Goal: Task Accomplishment & Management: Manage account settings

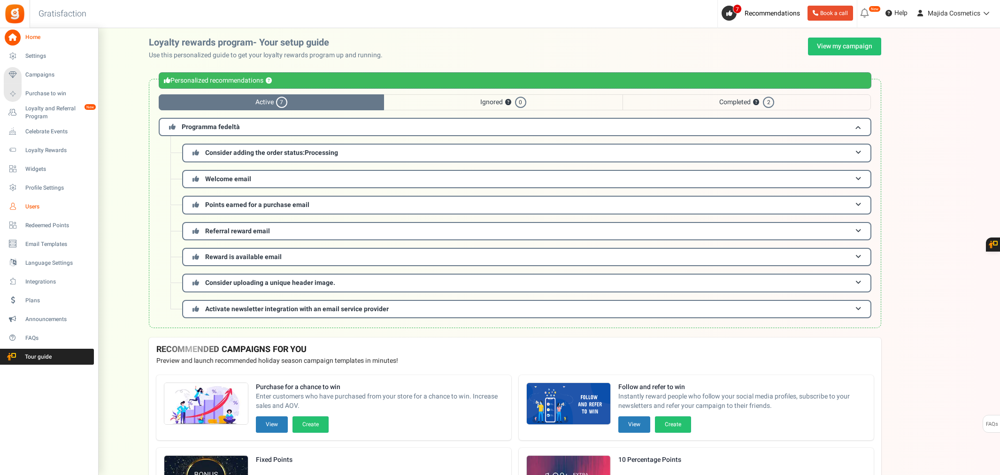
click at [36, 205] on span "Users" at bounding box center [58, 207] width 66 height 8
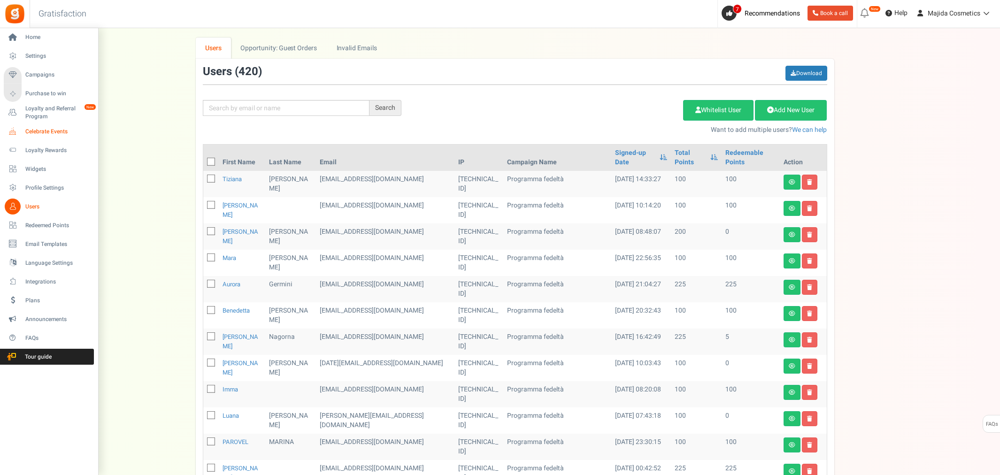
click at [59, 128] on span "Celebrate Events" at bounding box center [58, 132] width 66 height 8
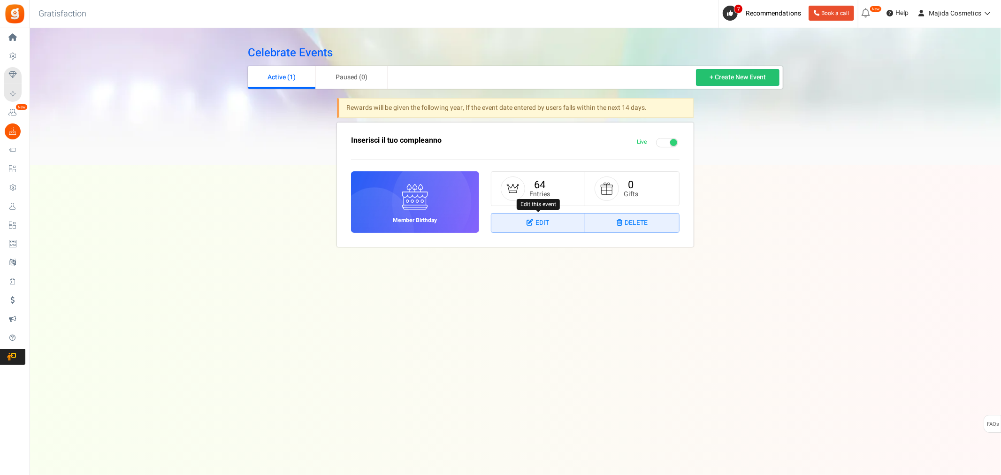
click at [543, 222] on link "Edit" at bounding box center [538, 223] width 94 height 19
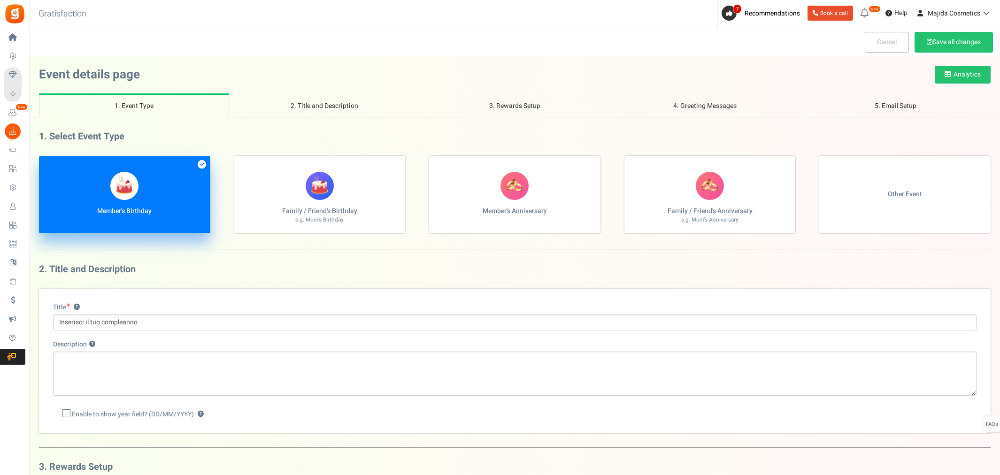
click at [974, 298] on div "Title ? Inserisci il tuo compleanno Description ? Enable to show year field? (D…" at bounding box center [514, 361] width 951 height 145
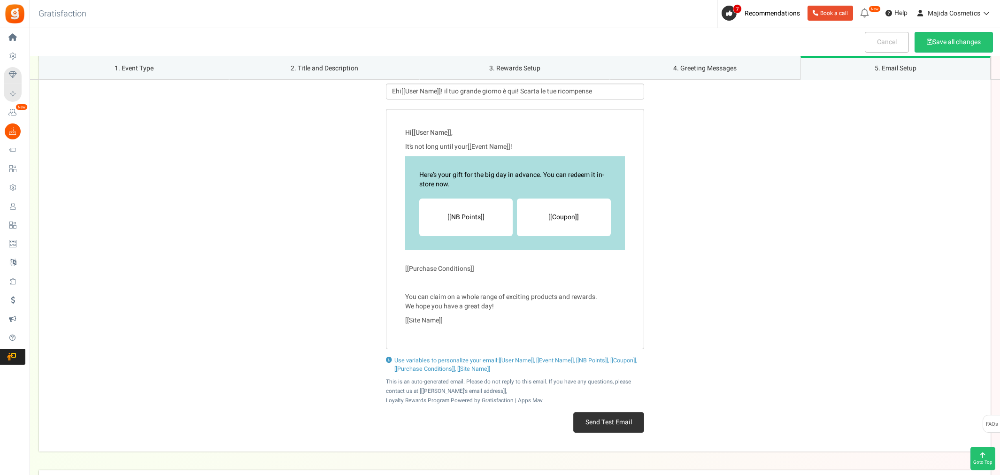
scroll to position [1133, 0]
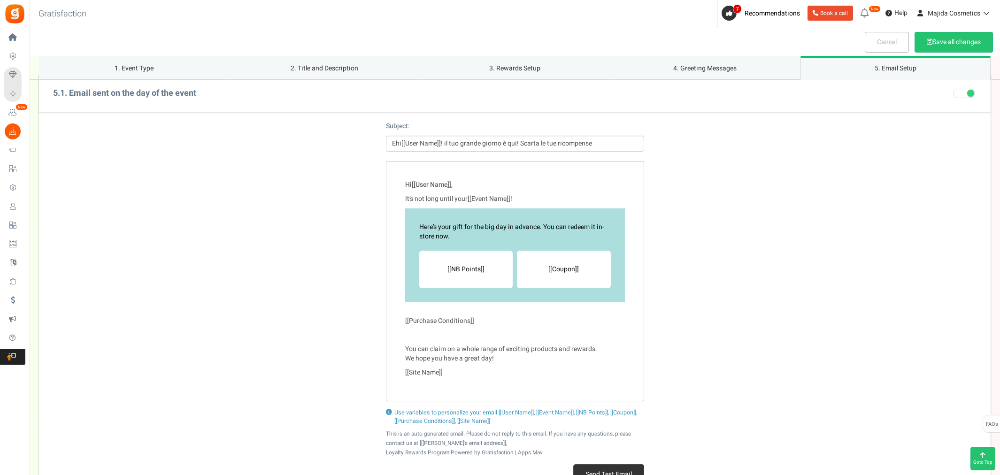
click at [839, 322] on div "Hi [[User Name]] , It’s not long until your [[Event Name]] ! Here’s your gift f…" at bounding box center [514, 281] width 951 height 240
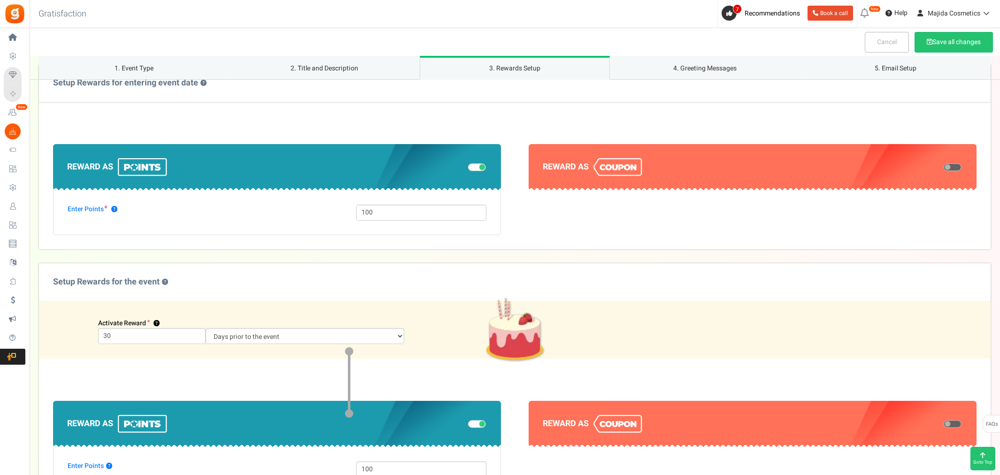
scroll to position [507, 0]
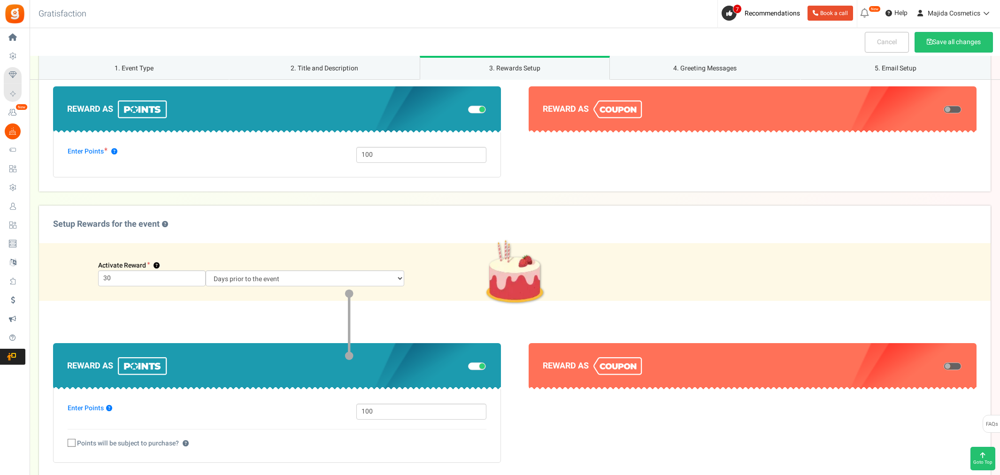
click at [833, 459] on section "Reward as" at bounding box center [752, 403] width 448 height 120
click at [336, 272] on select "Days prior to the event On the event date" at bounding box center [305, 278] width 199 height 16
click at [346, 210] on label "Setup Rewards for the event ?" at bounding box center [514, 225] width 951 height 38
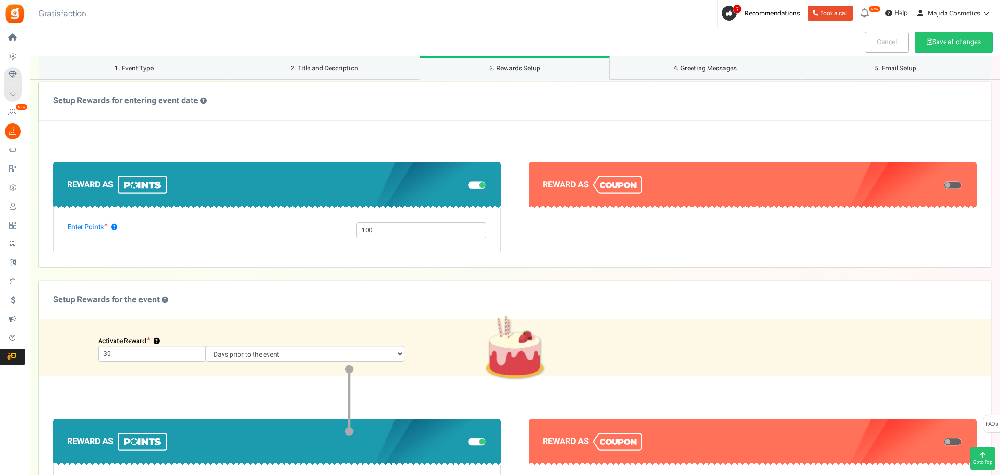
scroll to position [351, 0]
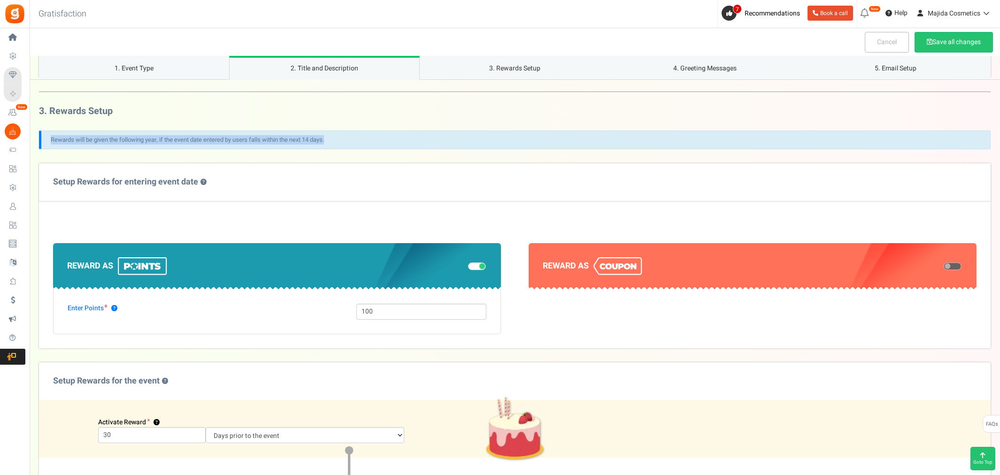
drag, startPoint x: 340, startPoint y: 137, endPoint x: 46, endPoint y: 141, distance: 294.3
click at [46, 141] on p "Rewards will be given the following year, if the event date entered by users fa…" at bounding box center [514, 139] width 951 height 19
copy p "Rewards will be given the following year, if the event date entered by users fa…"
click at [872, 329] on section "Reward as" at bounding box center [752, 288] width 448 height 91
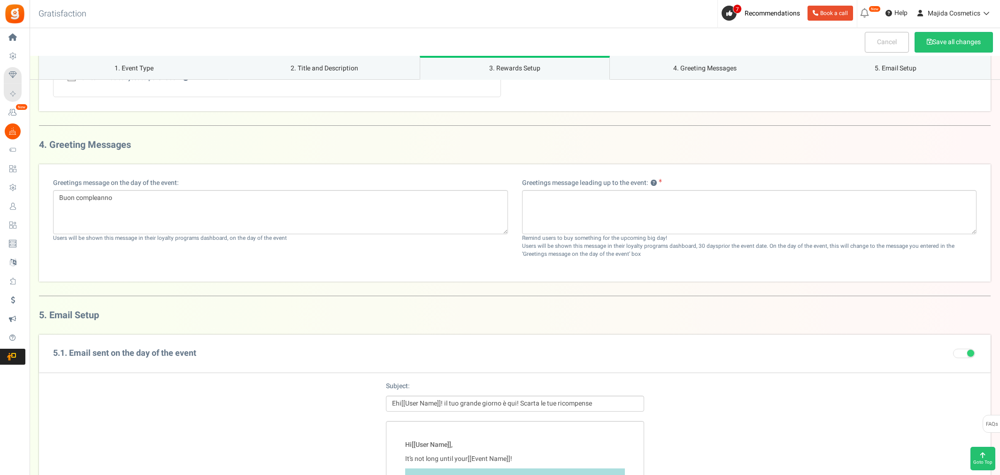
scroll to position [872, 0]
click at [892, 409] on div "Subject: Ehi[[User Name]]! il tuo grande giorno è qui! Scarta le tue ricompense" at bounding box center [514, 397] width 951 height 49
drag, startPoint x: 289, startPoint y: 240, endPoint x: 49, endPoint y: 244, distance: 240.3
click at [49, 244] on div "Greetings message on the day of the event: Buon compleanno Users will be shown …" at bounding box center [280, 215] width 469 height 73
copy div "Users will be shown this message in their loyalty programs dashboard, on the da…"
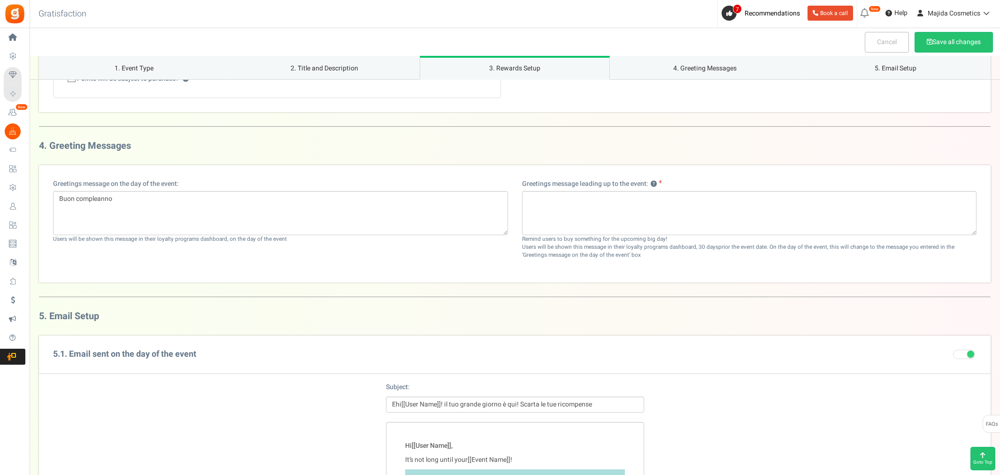
drag, startPoint x: 761, startPoint y: 423, endPoint x: 708, endPoint y: 414, distance: 54.3
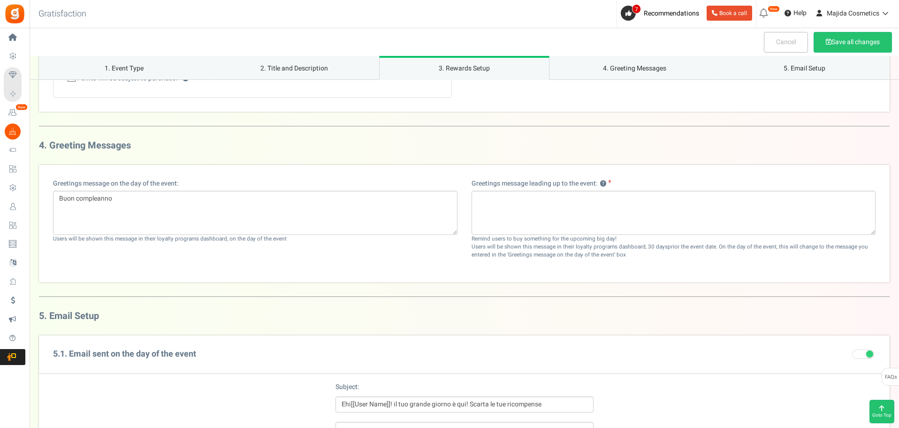
click at [487, 394] on div "Subject: Ehi[[User Name]]! il tuo grande giorno è qui! Scarta le tue ricompense" at bounding box center [465, 397] width 258 height 30
click at [757, 309] on div "Event details page Analytics 1. Event Type 2. Title and Description 3. Rewards …" at bounding box center [464, 9] width 851 height 1650
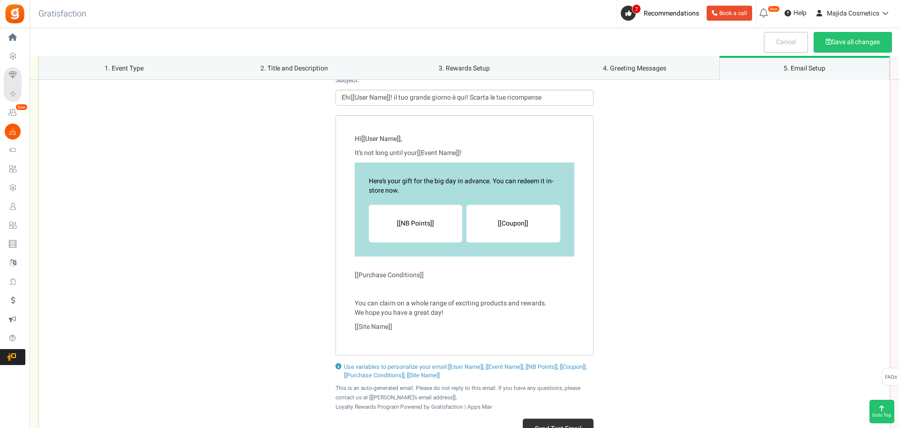
scroll to position [1201, 0]
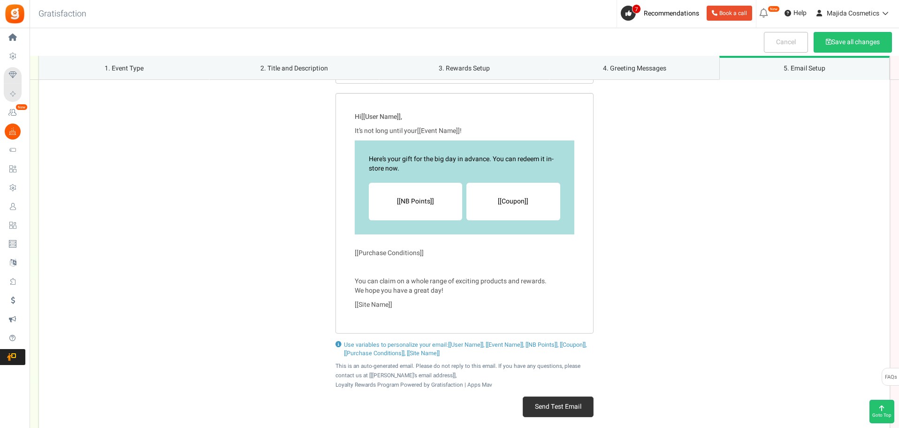
click at [685, 375] on div "Use variables to personalize your email: [[User Name]], [[Event Name]], [[NB Po…" at bounding box center [464, 384] width 851 height 102
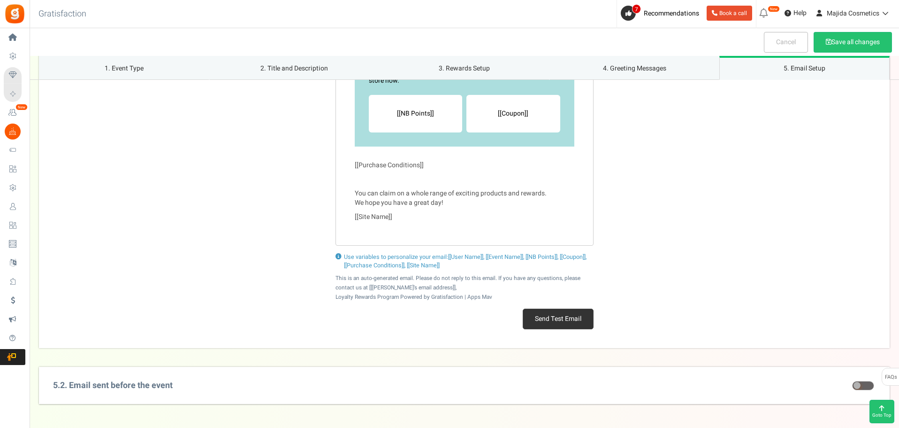
scroll to position [1195, 0]
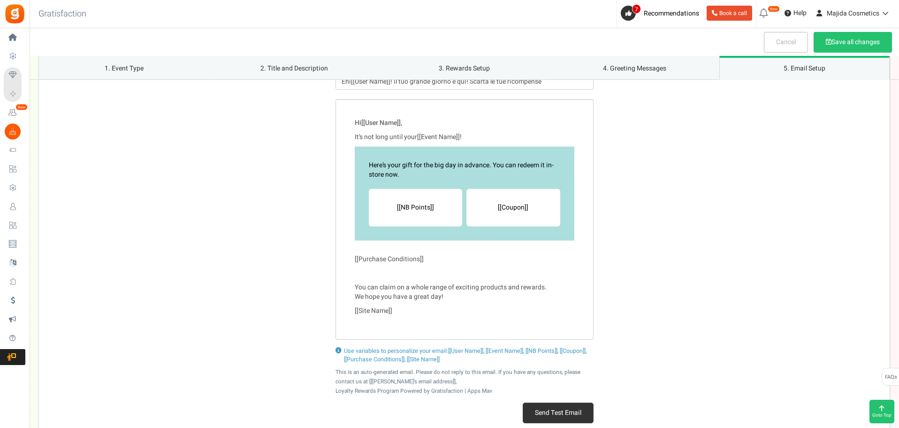
click at [786, 227] on div "Hi [[User Name]] , It’s not long until your [[Event Name]] ! Here’s your gift f…" at bounding box center [464, 219] width 851 height 240
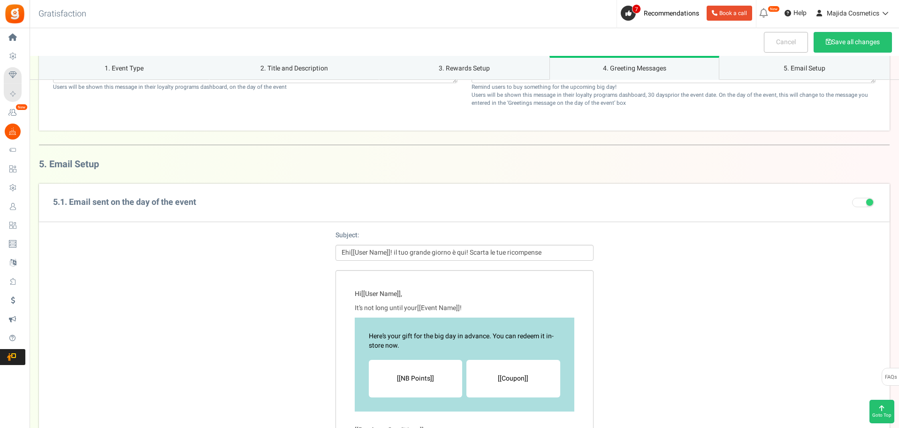
scroll to position [1007, 0]
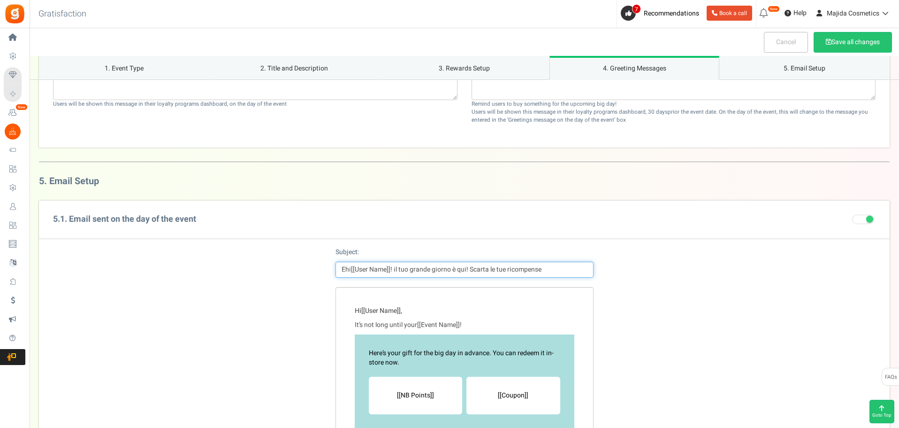
drag, startPoint x: 573, startPoint y: 271, endPoint x: 340, endPoint y: 272, distance: 232.8
click at [340, 272] on input "Ehi[[User Name]]! il tuo grande giorno è qui! Scarta le tue ricompense" at bounding box center [465, 269] width 258 height 16
click at [726, 385] on div "Hi [[User Name]] , It’s not long until your [[Event Name]] ! Here’s your gift f…" at bounding box center [464, 407] width 851 height 240
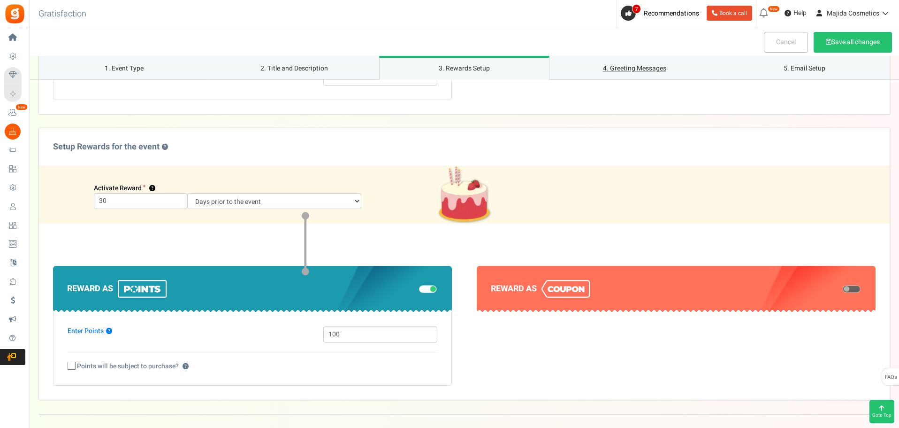
click at [612, 68] on link "4. Greeting Messages" at bounding box center [635, 68] width 170 height 24
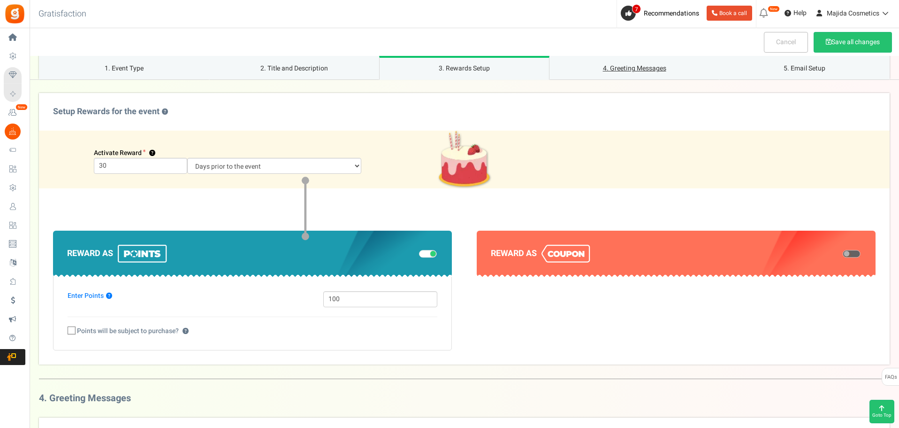
scroll to position [638, 0]
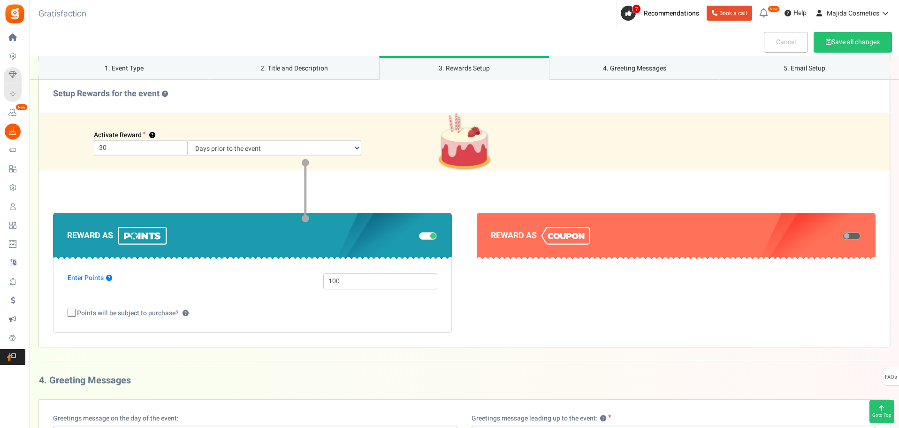
click at [604, 377] on h3 "4. Greeting Messages" at bounding box center [464, 380] width 851 height 10
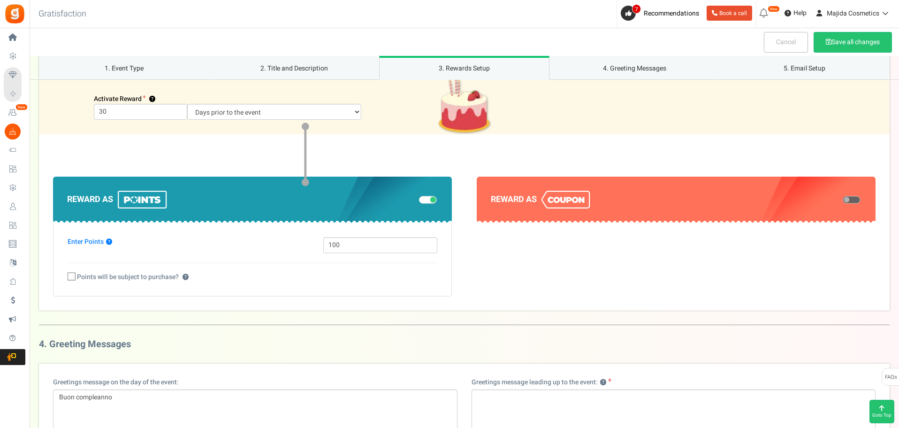
scroll to position [685, 0]
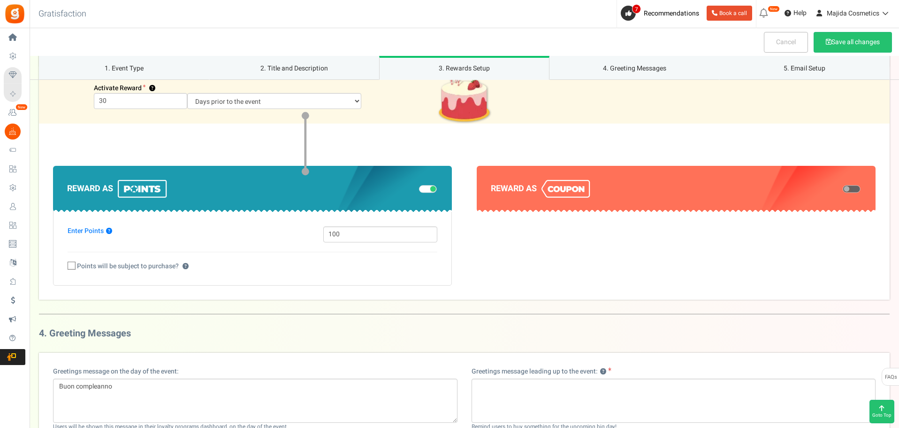
click at [736, 279] on section "Reward as" at bounding box center [676, 226] width 399 height 120
click at [856, 184] on div at bounding box center [849, 189] width 23 height 10
click at [854, 186] on span at bounding box center [852, 189] width 18 height 8
click at [843, 187] on input "checkbox" at bounding box center [843, 189] width 0 height 5
select select "1"
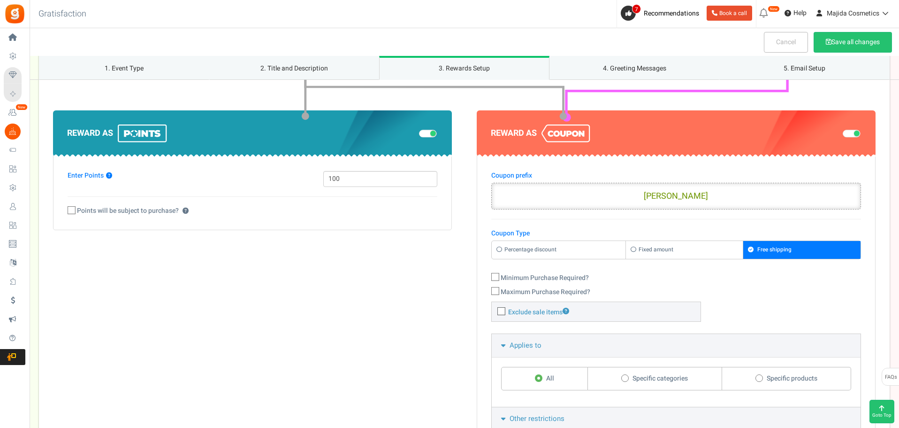
scroll to position [732, 0]
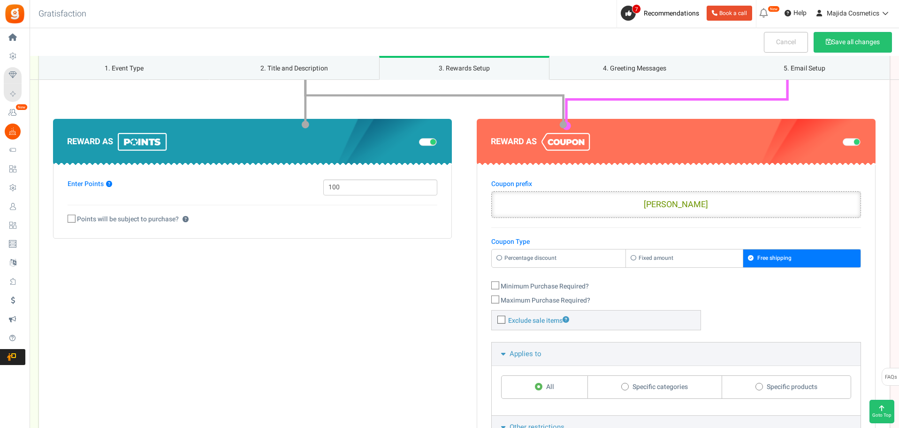
click at [846, 142] on span at bounding box center [852, 142] width 18 height 8
click at [843, 142] on input "checkbox" at bounding box center [843, 142] width 0 height 5
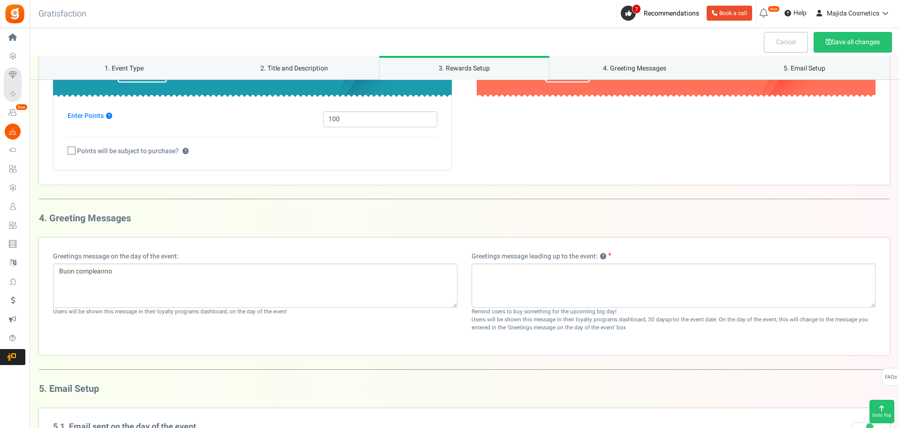
scroll to position [872, 0]
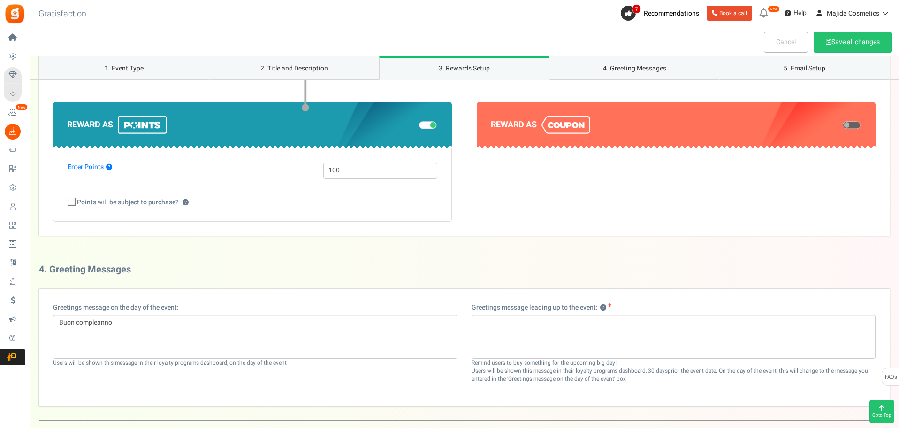
scroll to position [638, 0]
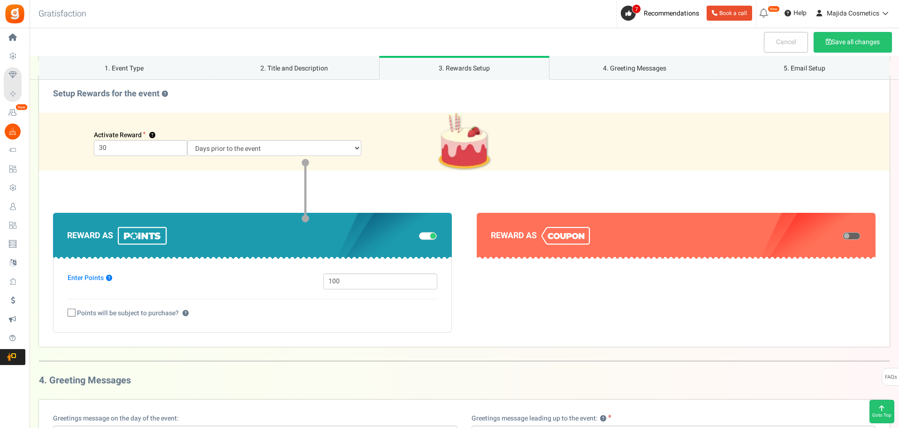
click at [549, 381] on h3 "4. Greeting Messages" at bounding box center [464, 380] width 851 height 10
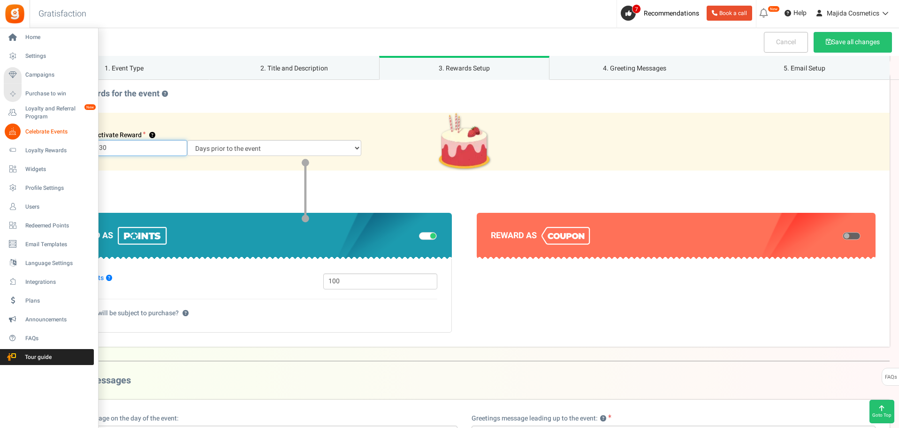
drag, startPoint x: 130, startPoint y: 146, endPoint x: 0, endPoint y: 146, distance: 129.5
click at [0, 145] on div "Home Settings Campaigns Purchase to win Loyalty and Referral Program New Celebr…" at bounding box center [449, 257] width 899 height 1735
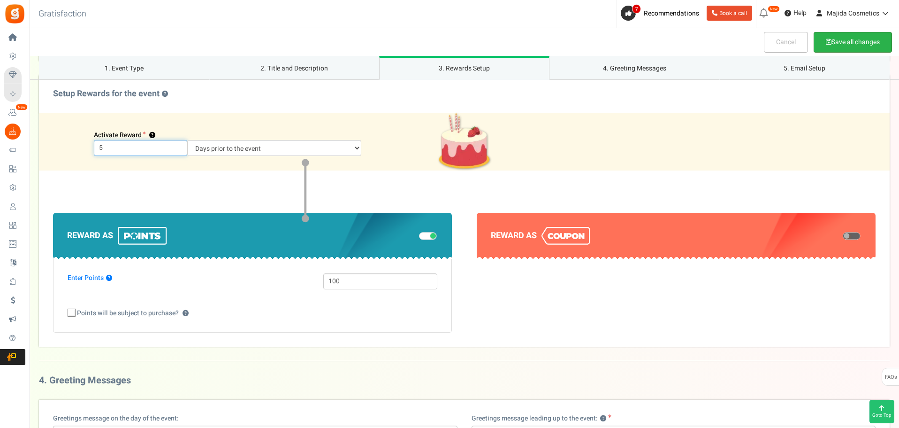
type input "5"
click at [850, 46] on button "Save all changes" at bounding box center [853, 42] width 78 height 21
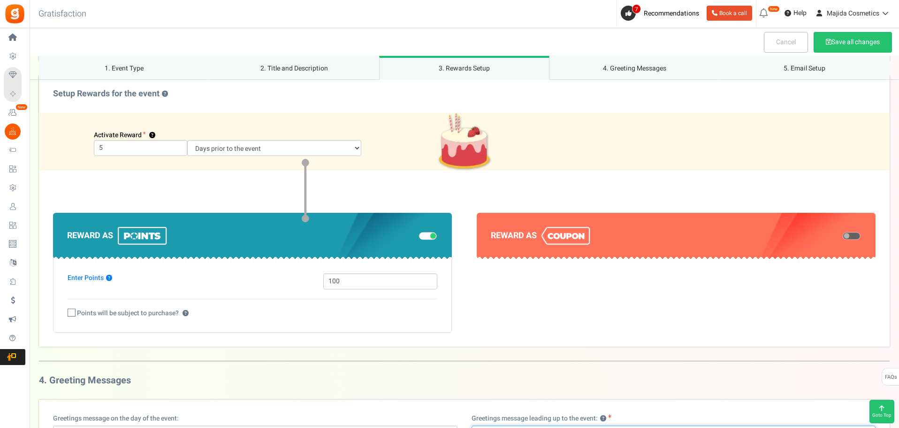
scroll to position [857, 0]
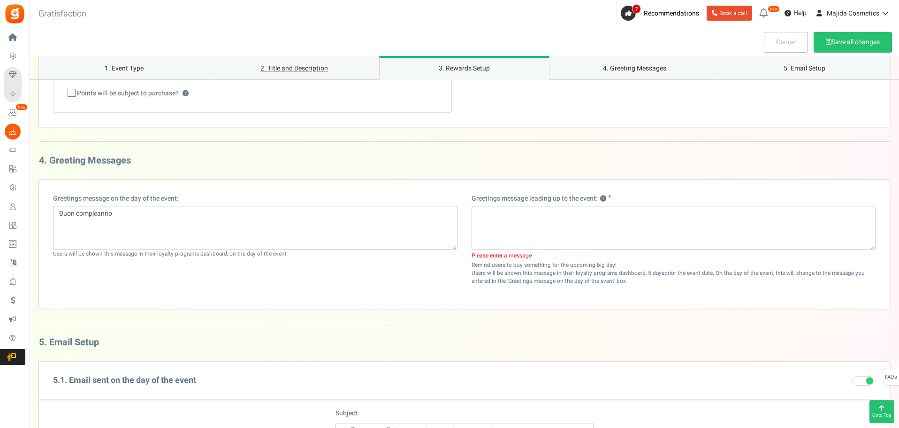
click at [278, 65] on link "2. Title and Description" at bounding box center [294, 68] width 170 height 24
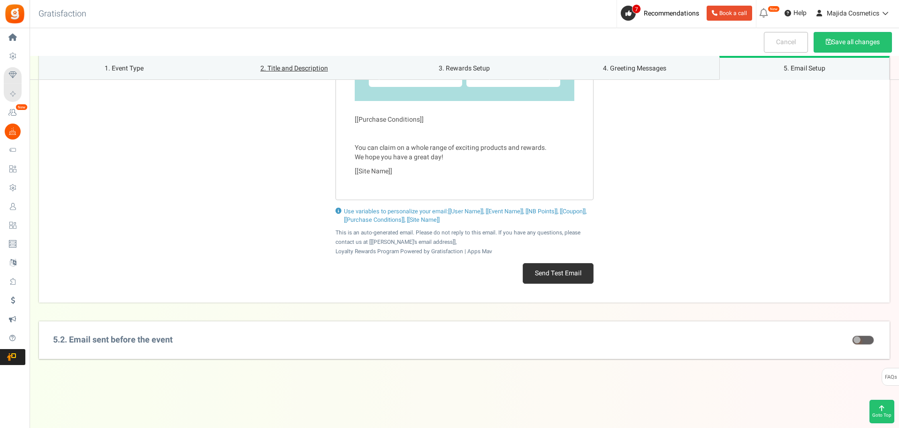
scroll to position [1347, 0]
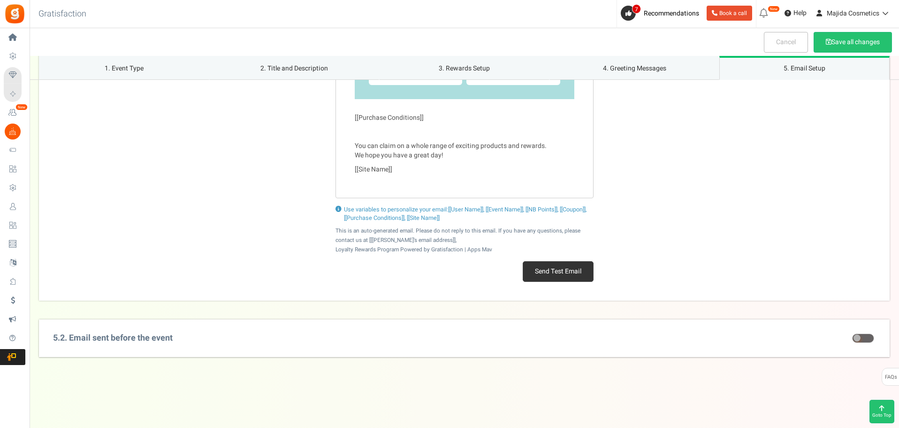
click at [271, 336] on div "5.2. Email sent before the event Subject: Ehi[[User Name]]! il tuo grande giorn…" at bounding box center [464, 338] width 851 height 38
click at [869, 338] on span at bounding box center [863, 337] width 22 height 9
click at [852, 338] on input "checkbox" at bounding box center [852, 338] width 0 height 6
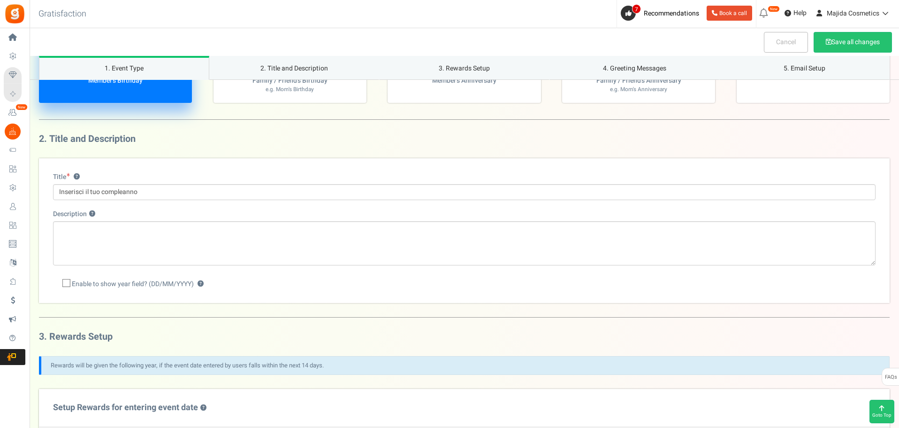
scroll to position [96, 0]
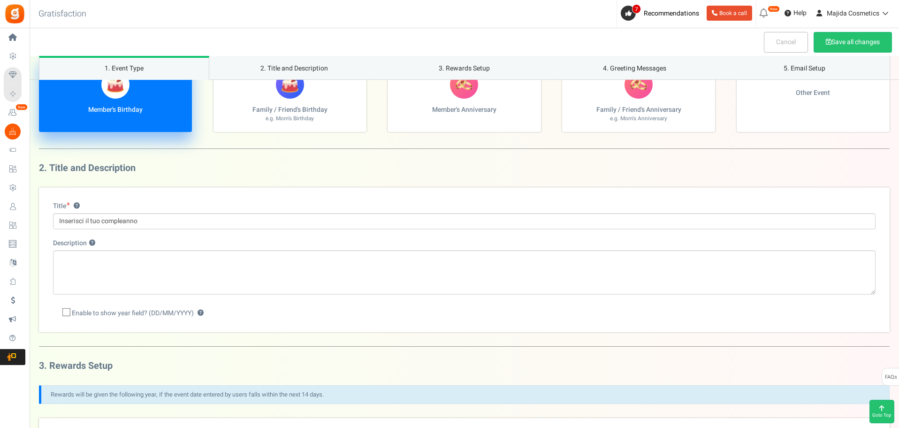
click at [71, 310] on label "Enable to show year field? (DD/MM/YYYY) ?" at bounding box center [128, 312] width 151 height 9
click at [59, 310] on input "Enable to show year field? (DD/MM/YYYY) ?" at bounding box center [56, 313] width 6 height 6
checkbox input "true"
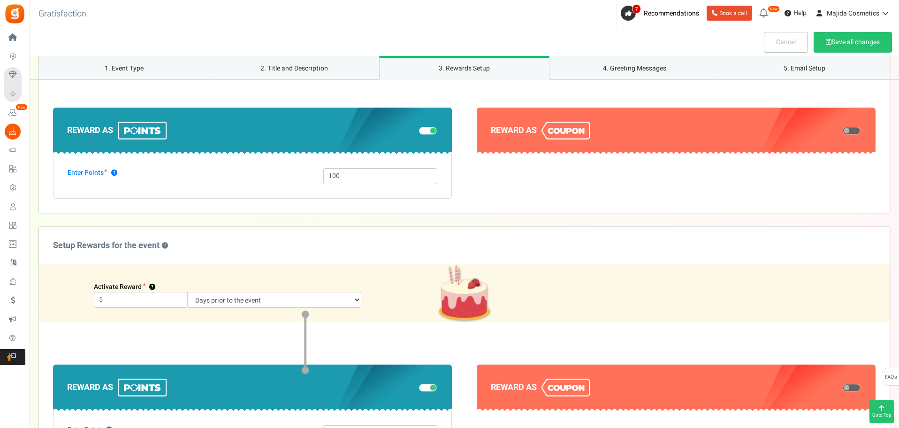
scroll to position [612, 0]
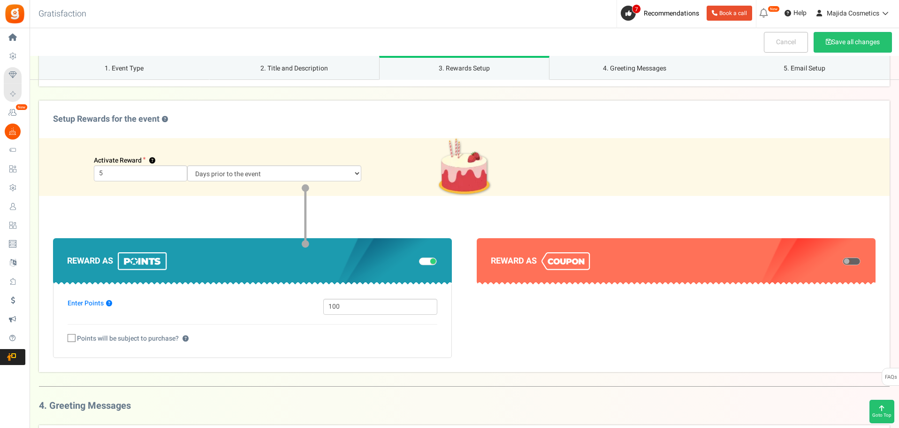
click at [332, 161] on div "Activate Reward ?" at bounding box center [289, 160] width 405 height 9
click at [329, 174] on select "Days prior to the event On the event date" at bounding box center [274, 173] width 174 height 16
click at [827, 335] on section "Reward as" at bounding box center [676, 298] width 399 height 120
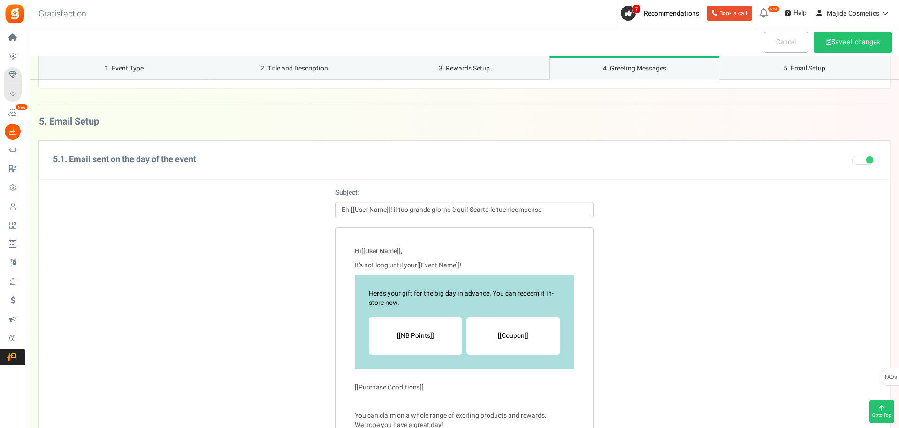
scroll to position [1176, 0]
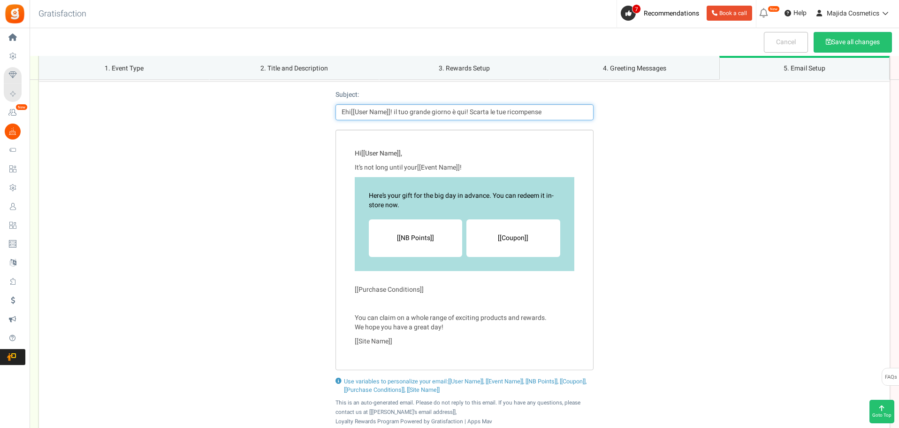
drag, startPoint x: 548, startPoint y: 112, endPoint x: 392, endPoint y: 114, distance: 155.8
click at [392, 114] on input "Ehi[[User Name]]! il tuo grande giorno è qui! Scarta le tue ricompense" at bounding box center [465, 112] width 258 height 16
paste input "Il tuo compleanno si avvicina! ✨"
type input "Ehi[[User Name]]! Il tuo compleanno si avvicina! ✨"
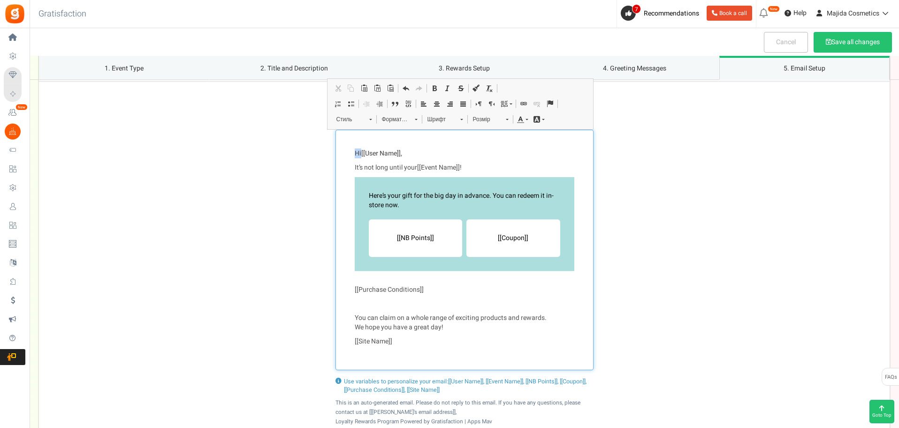
drag, startPoint x: 356, startPoint y: 153, endPoint x: 361, endPoint y: 153, distance: 5.2
click at [361, 153] on p "Hi [[User Name]] ," at bounding box center [465, 153] width 220 height 9
drag, startPoint x: 354, startPoint y: 164, endPoint x: 415, endPoint y: 167, distance: 61.5
click at [417, 167] on div "Сiao [[User Name]] , It’s not long until your [[Event Name]] ! Here’s your gift…" at bounding box center [465, 250] width 258 height 240
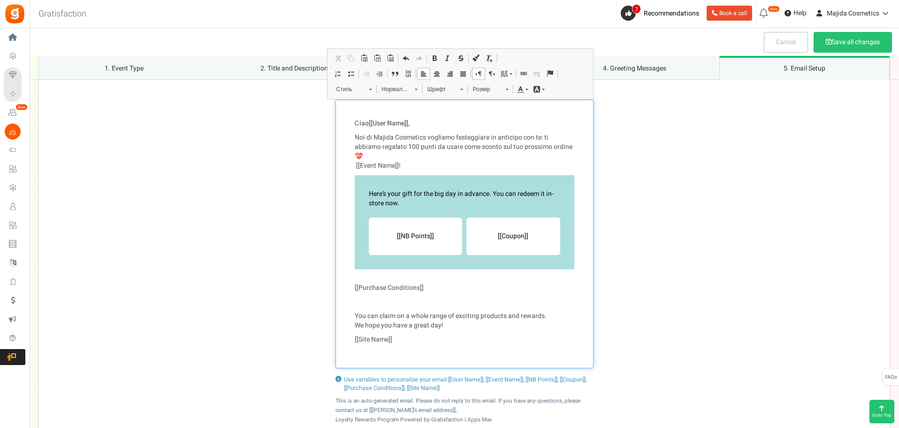
scroll to position [1223, 0]
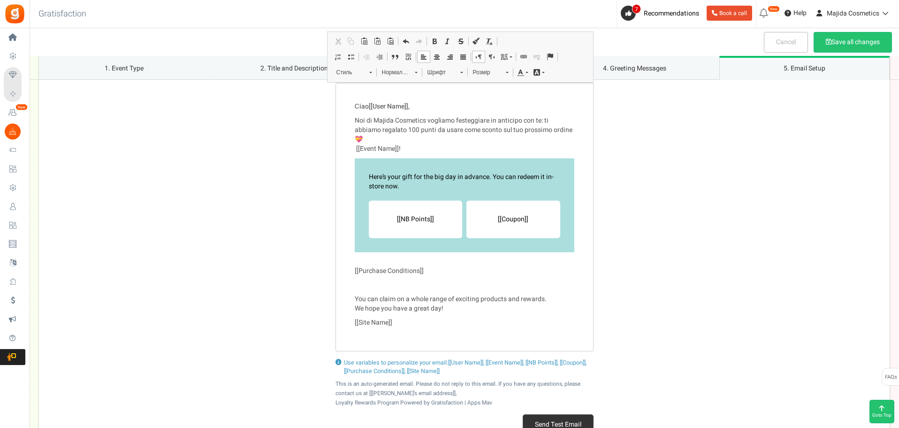
click at [808, 144] on div "Сiao [[User Name]] , Noi di Majida Cosmetics vogliamo festeggiare in anticipo c…" at bounding box center [464, 217] width 851 height 268
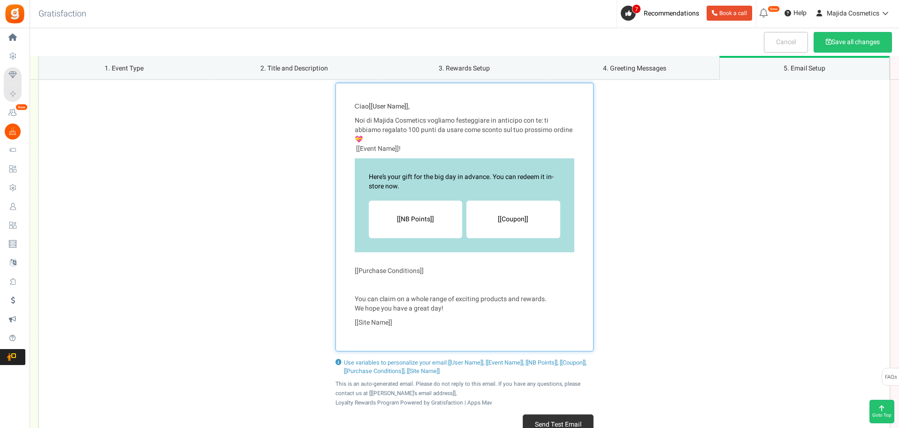
click at [358, 289] on p "Редактор, notify.wishMsg" at bounding box center [465, 284] width 220 height 9
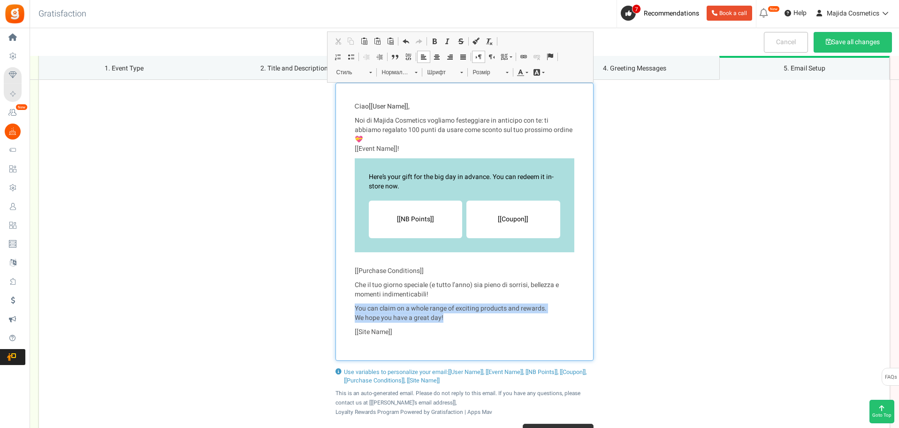
drag, startPoint x: 449, startPoint y: 317, endPoint x: 352, endPoint y: 309, distance: 97.5
click at [352, 309] on div "Сiao [[User Name]] , Noi di Majida Cosmetics vogliamo festeggiare in anticipo c…" at bounding box center [465, 222] width 258 height 278
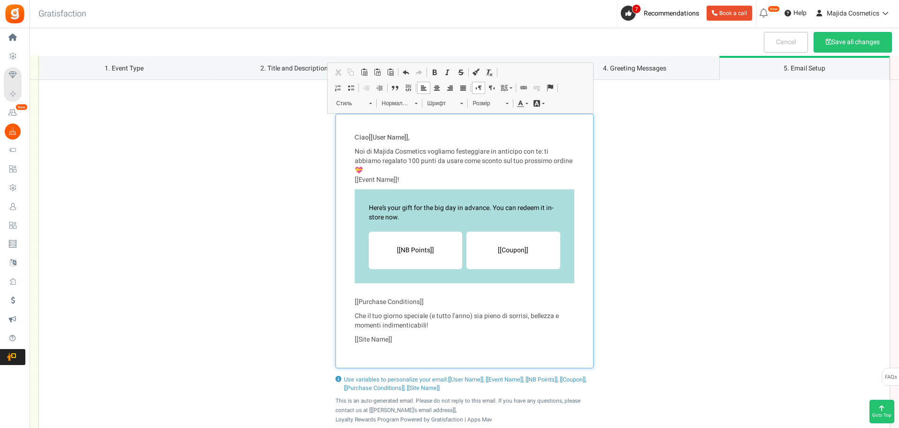
scroll to position [1176, 0]
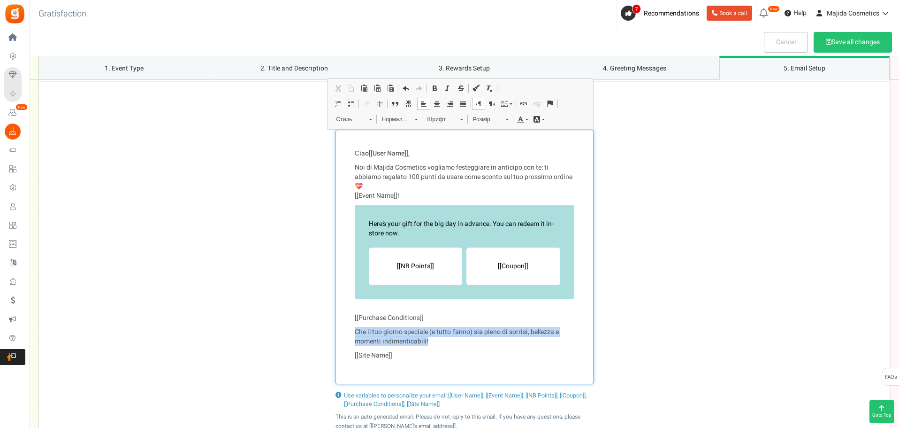
drag, startPoint x: 432, startPoint y: 344, endPoint x: 344, endPoint y: 332, distance: 88.5
click at [344, 332] on div "Сiao [[User Name]] , Noi di Majida Cosmetics vogliamo festeggiare in anticipo c…" at bounding box center [465, 257] width 258 height 254
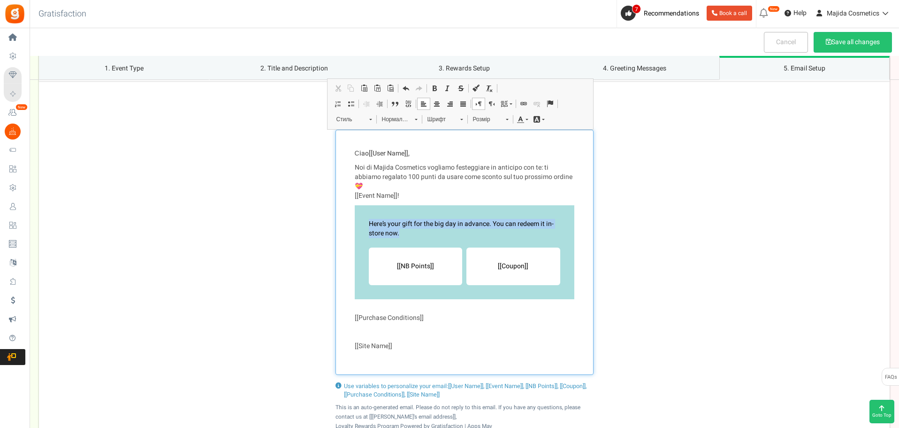
drag, startPoint x: 400, startPoint y: 234, endPoint x: 359, endPoint y: 217, distance: 44.4
click at [359, 217] on div "Here’s your gift for the big day in advance. You can redeem it in-store now. [[…" at bounding box center [465, 252] width 220 height 94
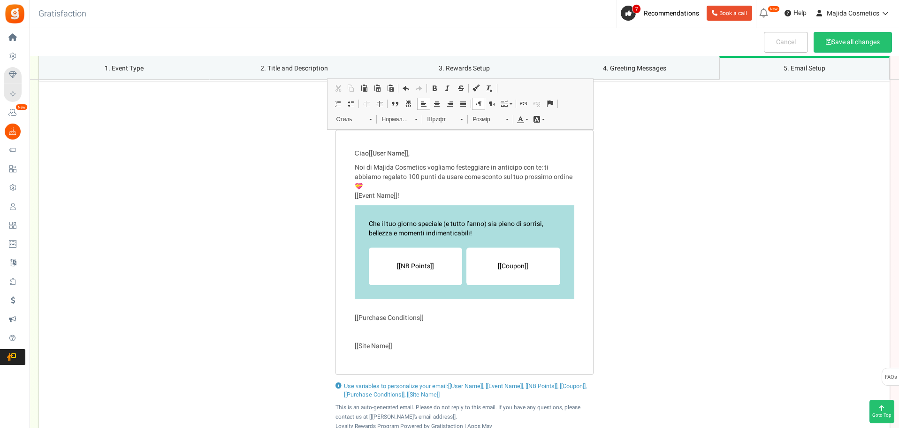
click at [628, 247] on div "Сiao [[User Name]] , Noi di Majida Cosmetics vogliamo festeggiare in anticipo c…" at bounding box center [464, 252] width 851 height 245
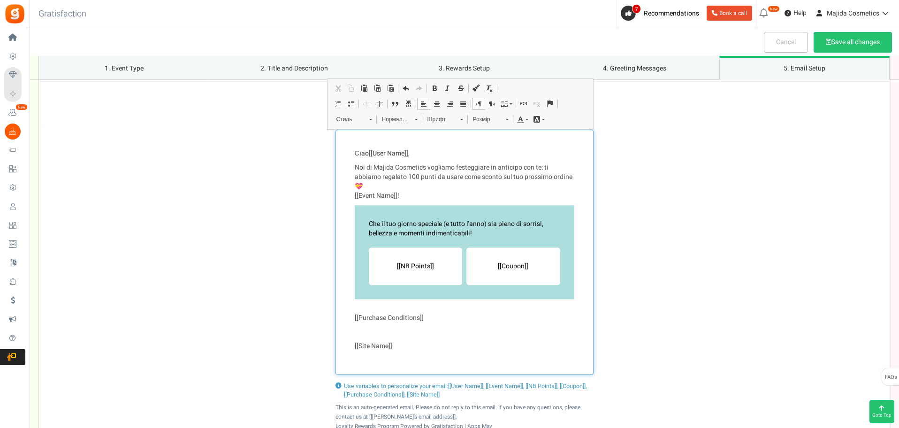
click at [444, 316] on p "[[Purchase Conditions]]" at bounding box center [465, 317] width 220 height 9
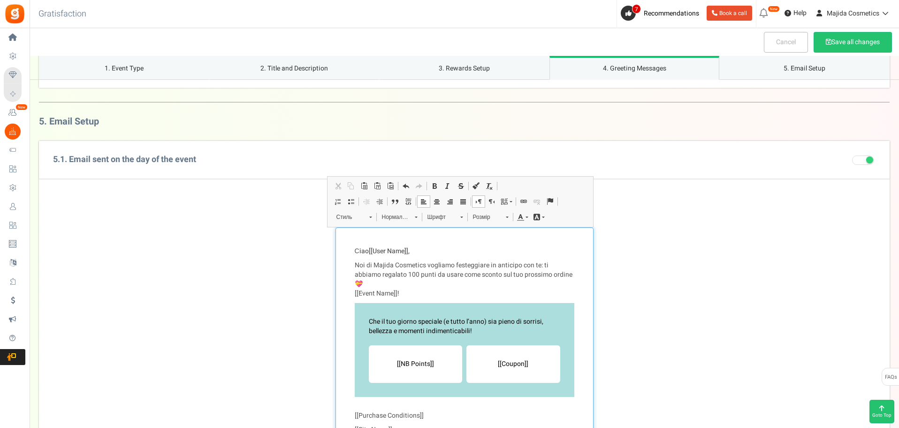
scroll to position [1035, 0]
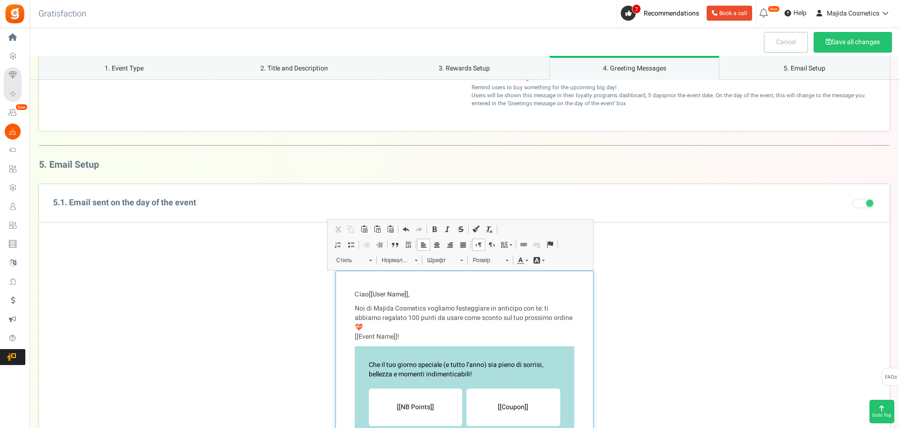
click at [514, 290] on p "Сiao [[User Name]] ," at bounding box center [465, 294] width 220 height 9
click at [538, 226] on div "Панель інструментів редактора Буфер обміну / Скасувати Вирізати Сполучення клав…" at bounding box center [460, 244] width 267 height 51
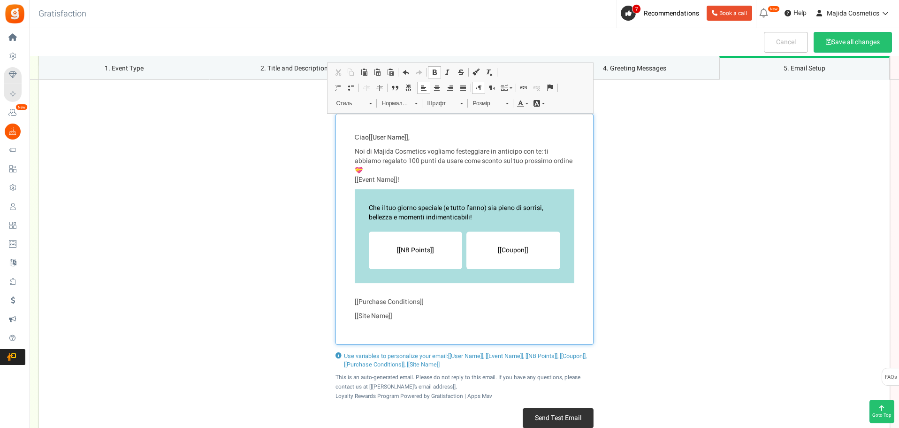
scroll to position [1129, 0]
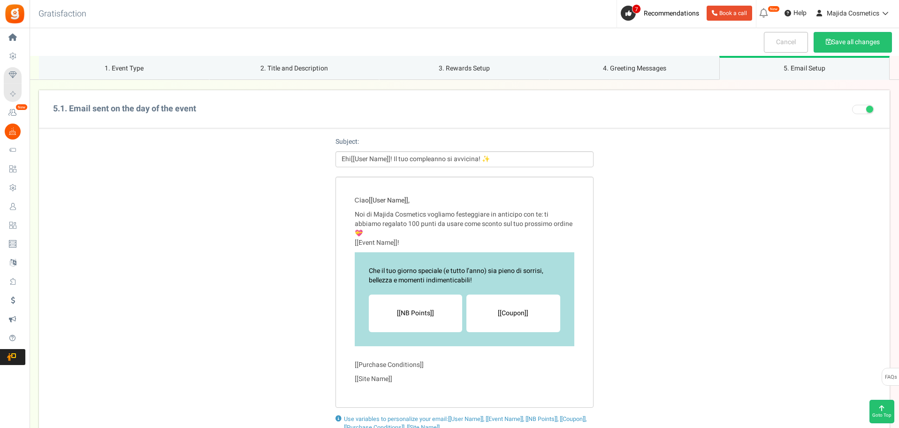
click at [799, 120] on div "5.1. Email sent on the day of the event Subject: Ehi[[User Name]]! Il tuo compl…" at bounding box center [464, 300] width 851 height 420
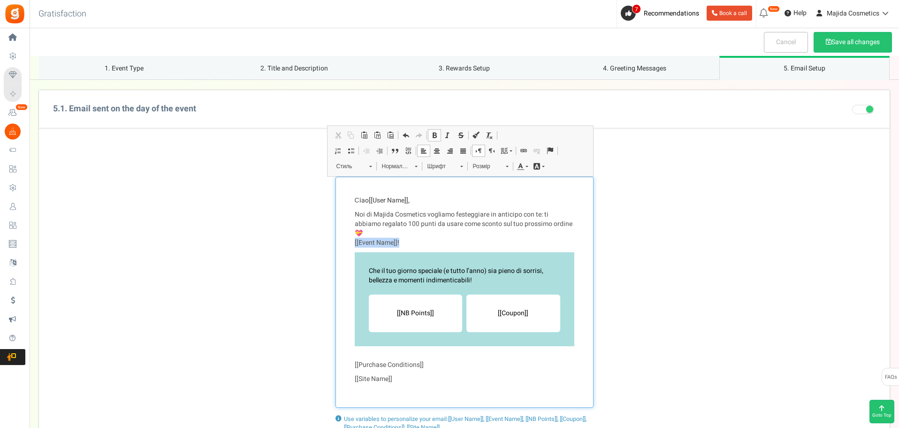
drag, startPoint x: 414, startPoint y: 241, endPoint x: 352, endPoint y: 241, distance: 61.5
click at [352, 241] on div "Сiao [[User Name]] , Noi di Majida Cosmetics vogliamo festeggiare in anticipo c…" at bounding box center [465, 291] width 258 height 231
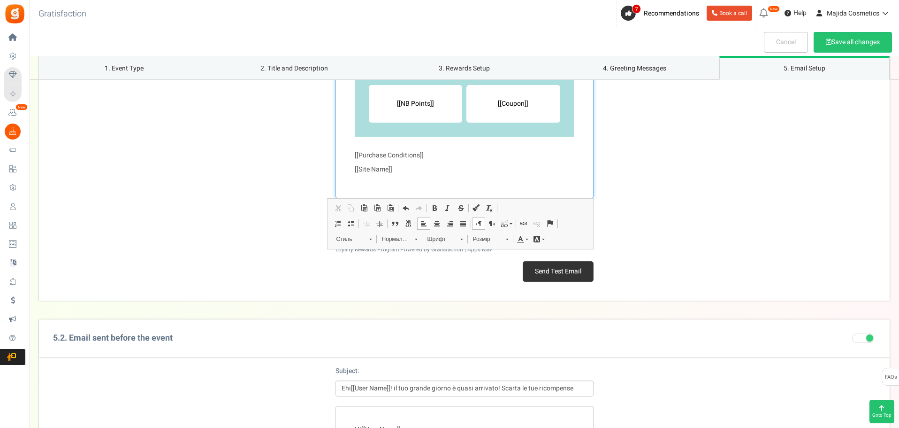
scroll to position [1457, 0]
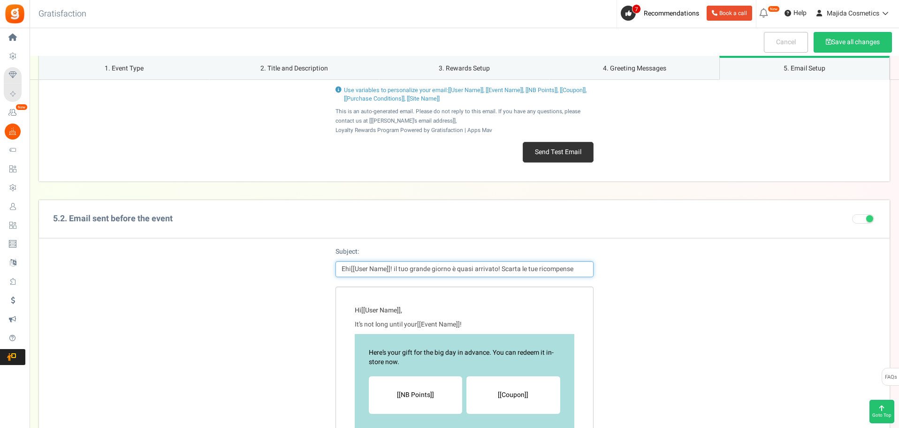
drag, startPoint x: 393, startPoint y: 268, endPoint x: 650, endPoint y: 255, distance: 258.0
click at [650, 255] on div "Subject: Ehi[[User Name]]! il tuo grande giorno è quasi arrivato! Scarta le tue…" at bounding box center [464, 261] width 851 height 49
paste input "Il tuo compleanno si avvicina! ✨"
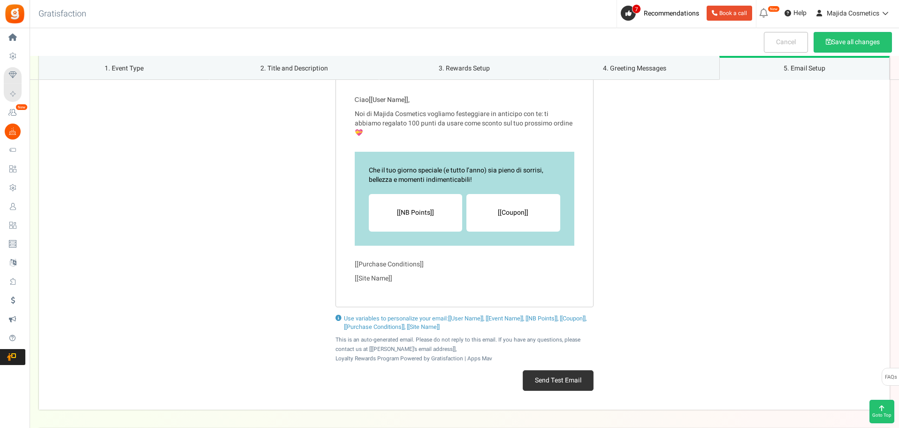
scroll to position [1129, 0]
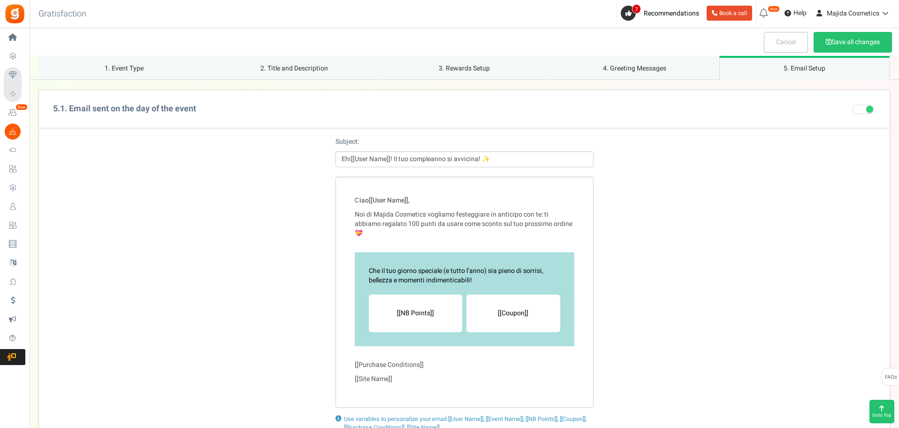
type input "Ehi[[User Name]]! Il tuo compleanno si avvicina! ✨"
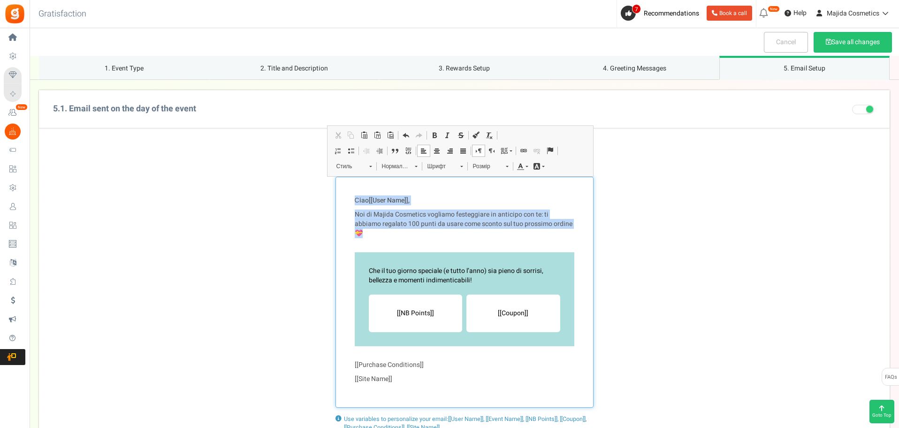
drag, startPoint x: 355, startPoint y: 199, endPoint x: 390, endPoint y: 235, distance: 49.8
click at [390, 235] on div "Сiao [[User Name]] , Noi di Majida Cosmetics vogliamo festeggiare in anticipo c…" at bounding box center [465, 291] width 258 height 231
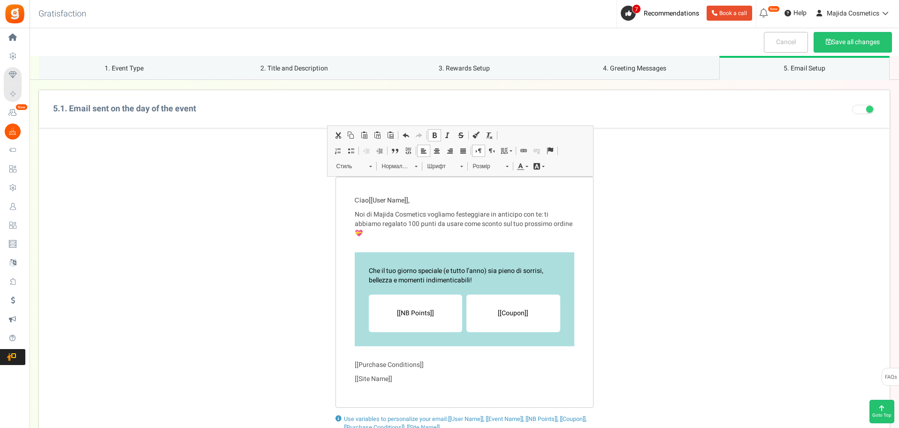
click at [689, 276] on div "Сiao [[User Name]] , Noi di Majida Cosmetics vogliamo festeggiare in anticipo c…" at bounding box center [464, 291] width 851 height 231
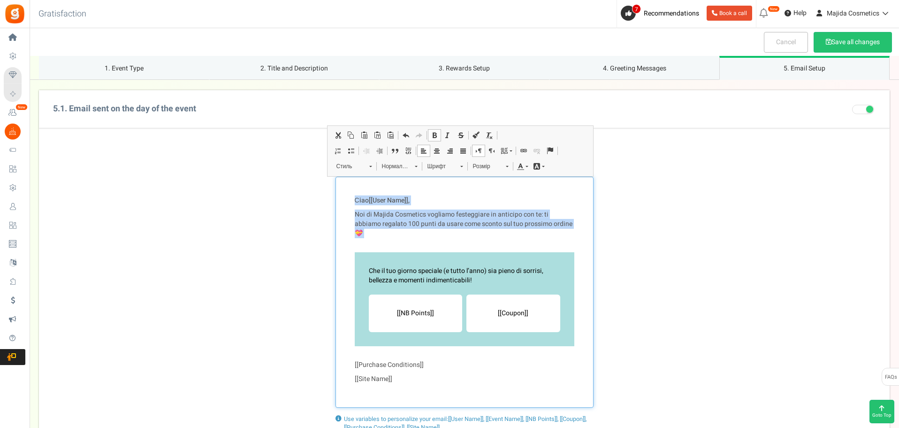
drag, startPoint x: 379, startPoint y: 238, endPoint x: 342, endPoint y: 190, distance: 60.5
click at [342, 190] on div "Сiao [[User Name]] , Noi di Majida Cosmetics vogliamo festeggiare in anticipo c…" at bounding box center [465, 291] width 258 height 231
copy div "Сiao [[User Name]] , Noi di Majida Cosmetics vogliamo festeggiare in anticipo c…"
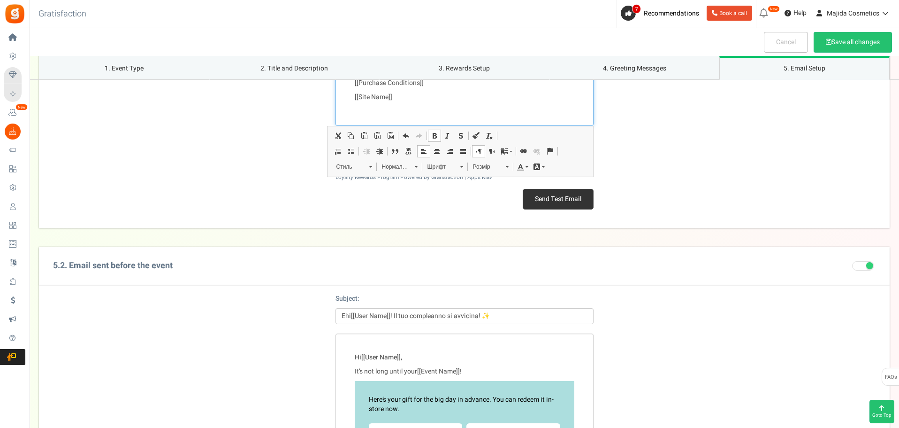
scroll to position [1598, 0]
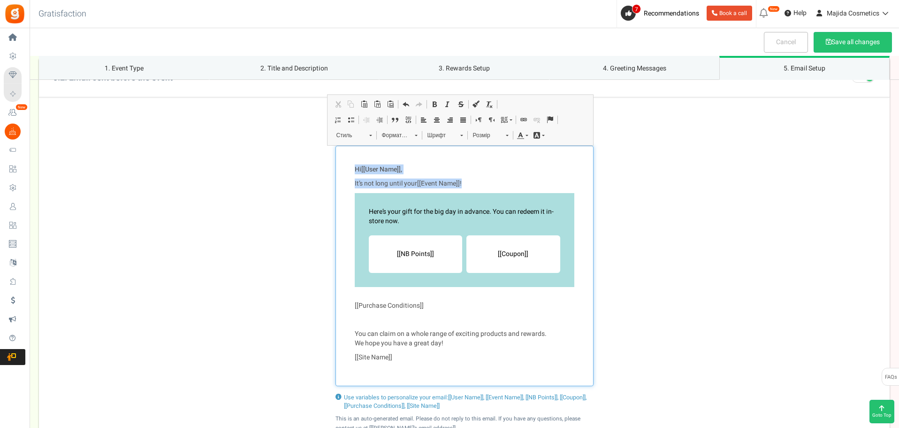
drag, startPoint x: 471, startPoint y: 185, endPoint x: 342, endPoint y: 167, distance: 130.4
click at [342, 167] on div "Hi [[User Name]] , It’s not long until your [[Event Name]] ! Here’s your gift f…" at bounding box center [465, 265] width 258 height 240
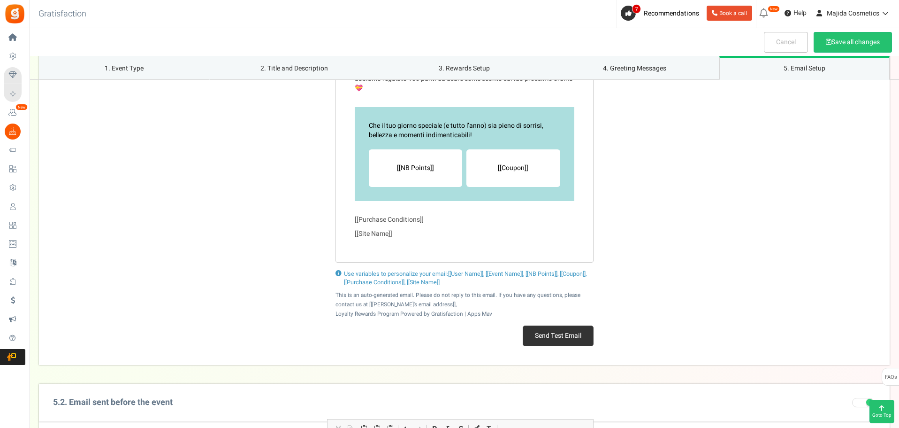
scroll to position [1223, 0]
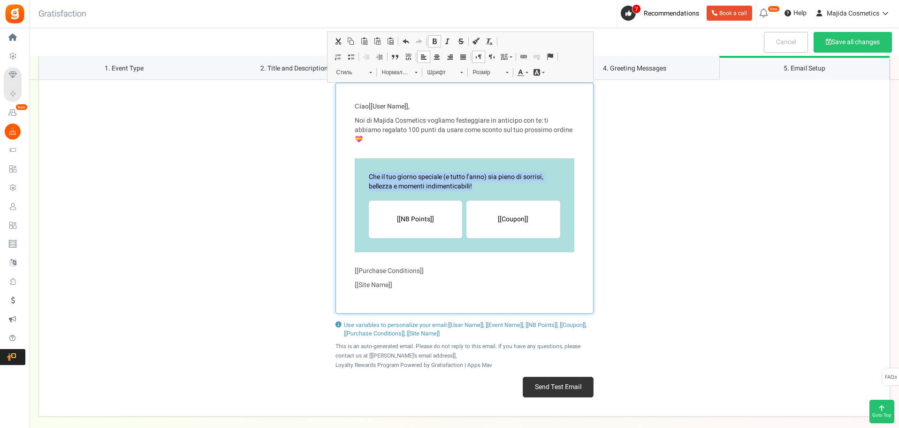
drag, startPoint x: 366, startPoint y: 171, endPoint x: 479, endPoint y: 182, distance: 113.2
click at [479, 182] on div "Che il tuo giorno speciale (e tutto l’anno) sia pieno di sorrisi, bellezza e mo…" at bounding box center [465, 205] width 220 height 94
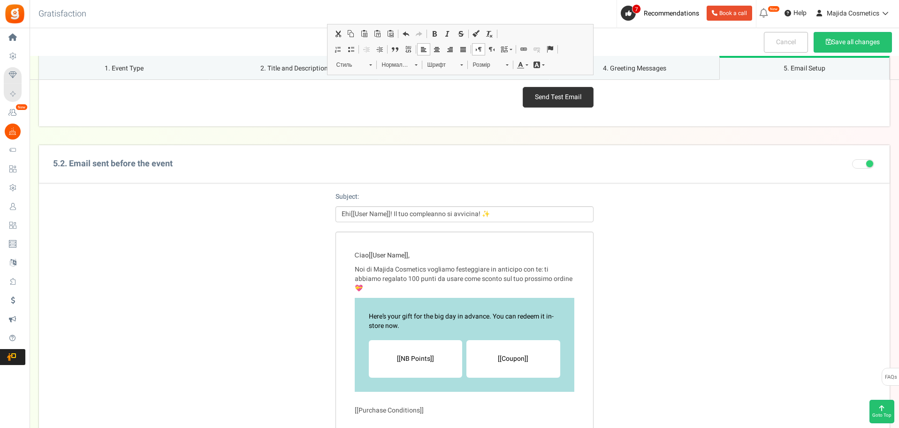
scroll to position [1598, 0]
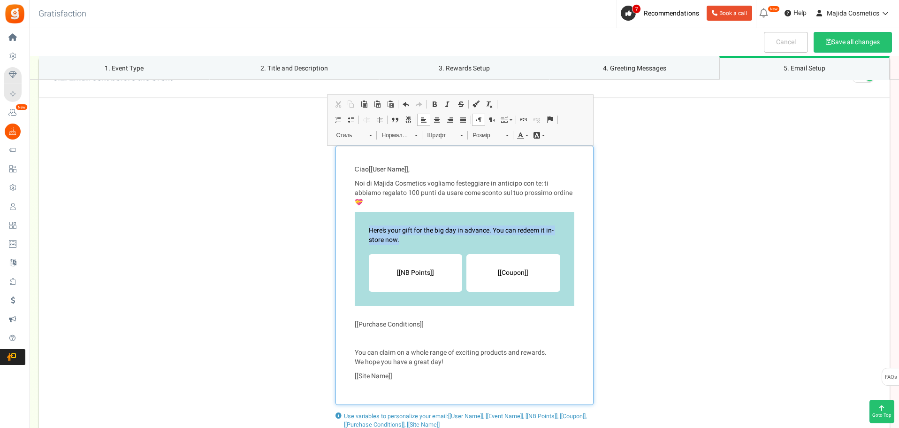
drag, startPoint x: 412, startPoint y: 237, endPoint x: 362, endPoint y: 231, distance: 50.1
click at [362, 231] on div "Here’s your gift for the big day in advance. You can redeem it in-store now. [[…" at bounding box center [465, 259] width 220 height 94
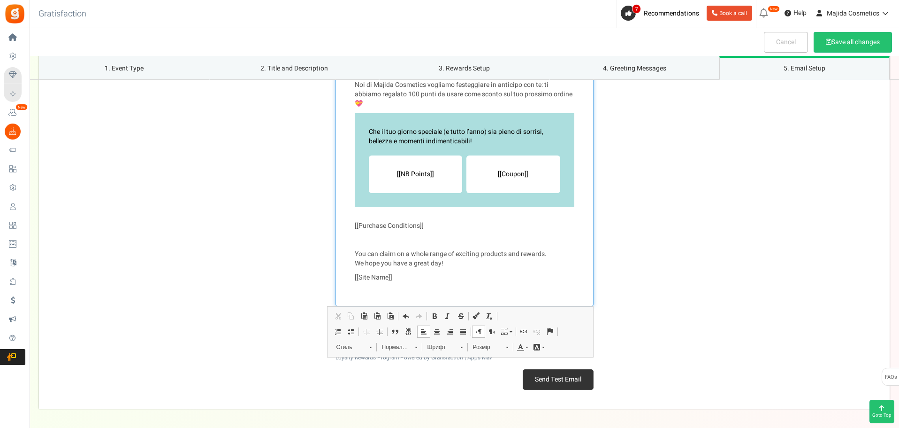
scroll to position [1739, 0]
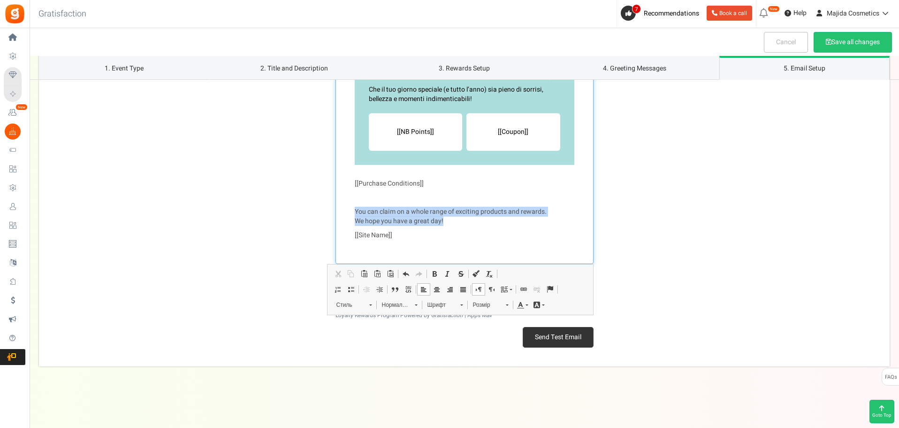
drag, startPoint x: 455, startPoint y: 222, endPoint x: 347, endPoint y: 210, distance: 108.2
click at [347, 210] on div "Сiao [[User Name]] , Noi di Majida Cosmetics vogliamo festeggiare in anticipo c…" at bounding box center [465, 134] width 258 height 259
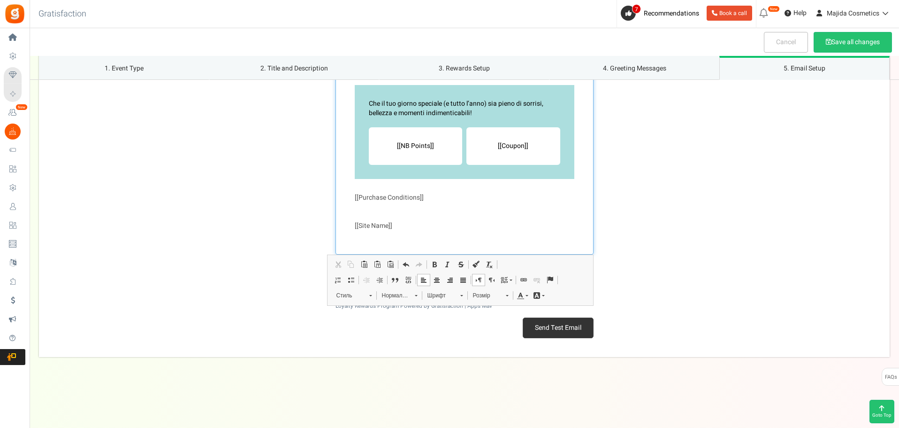
scroll to position [1711, 0]
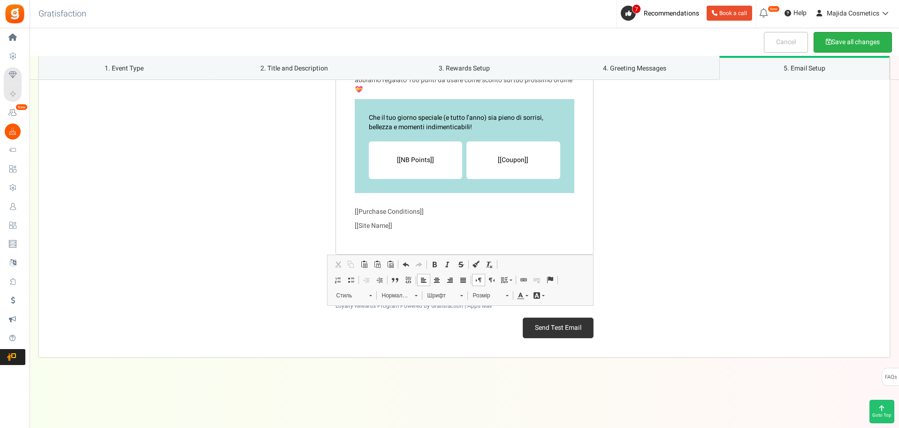
click at [825, 36] on button "Save all changes" at bounding box center [853, 42] width 78 height 21
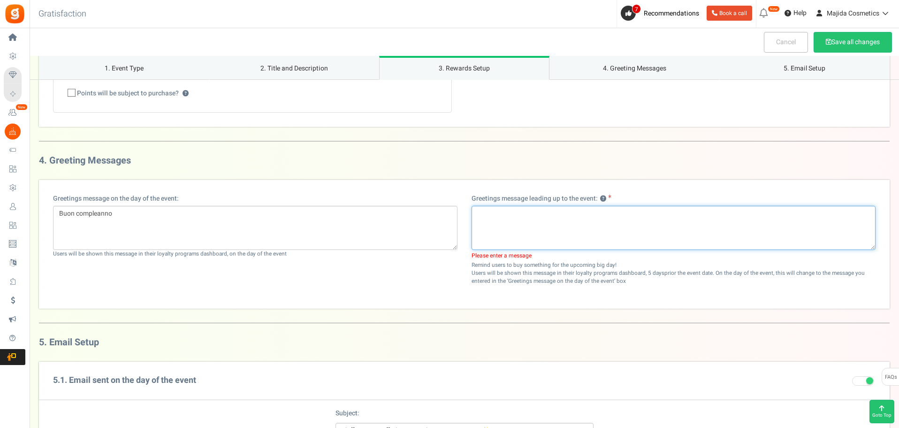
click at [804, 221] on textarea at bounding box center [674, 228] width 405 height 44
paste textarea "Il tuo compleanno si avvicina! ✨ Noi di Majida Cosmetics vogliamo festeggiare i…"
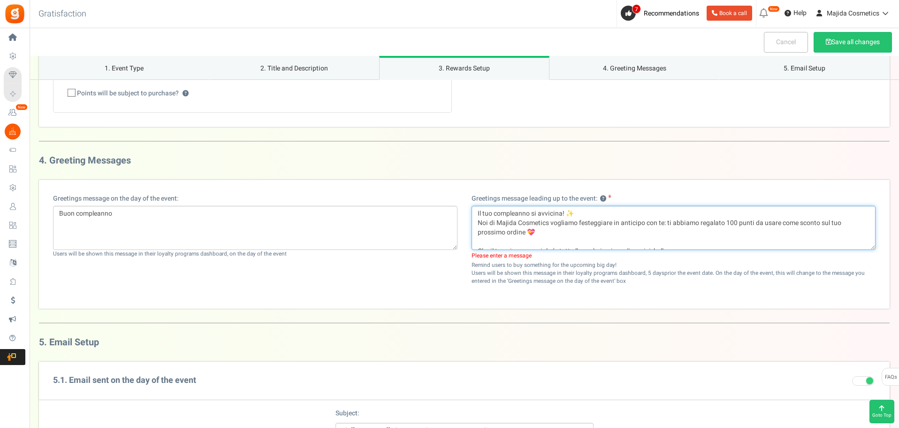
scroll to position [7, 0]
click at [586, 230] on textarea "Il tuo compleanno si avvicina! ✨ Noi di Majida Cosmetics vogliamo festeggiare i…" at bounding box center [674, 228] width 405 height 44
type textarea "Il tuo compleanno si avvicina! ✨ Noi di Majida Cosmetics vogliamo festeggiare i…"
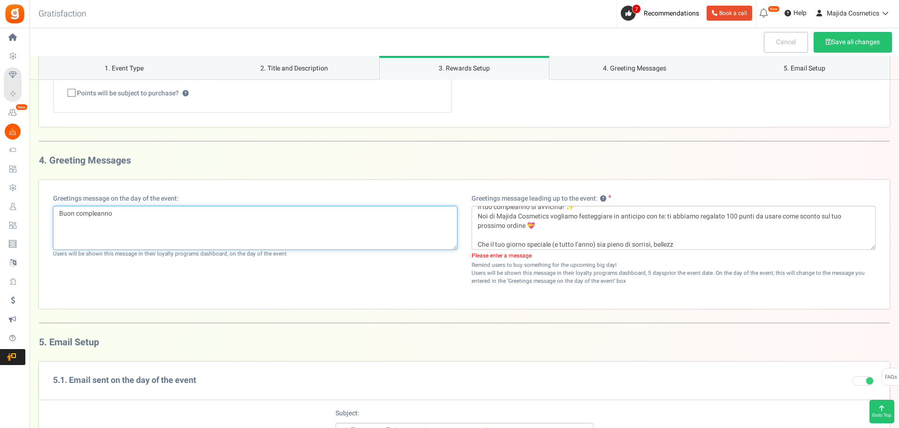
click at [132, 214] on textarea "Buon compleanno" at bounding box center [255, 228] width 405 height 44
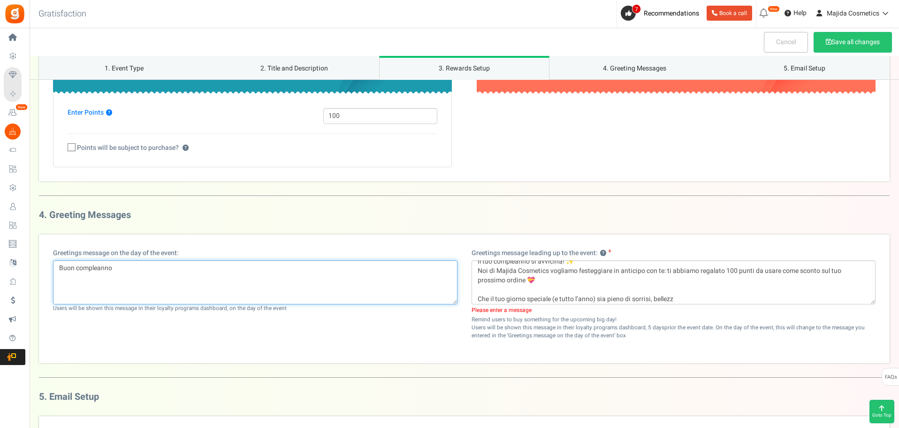
scroll to position [857, 0]
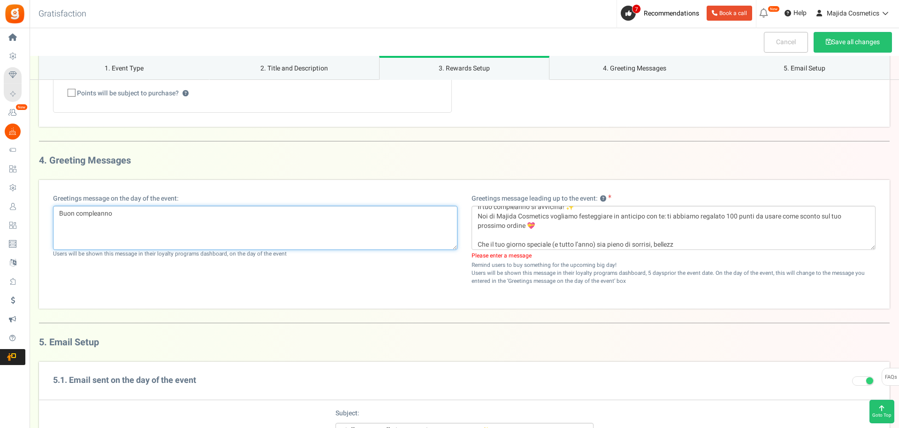
paste textarea "Il tuo compleanno si avvicina! ✨ Noi di Majida Cosmetics vogliamo festeggiare i…"
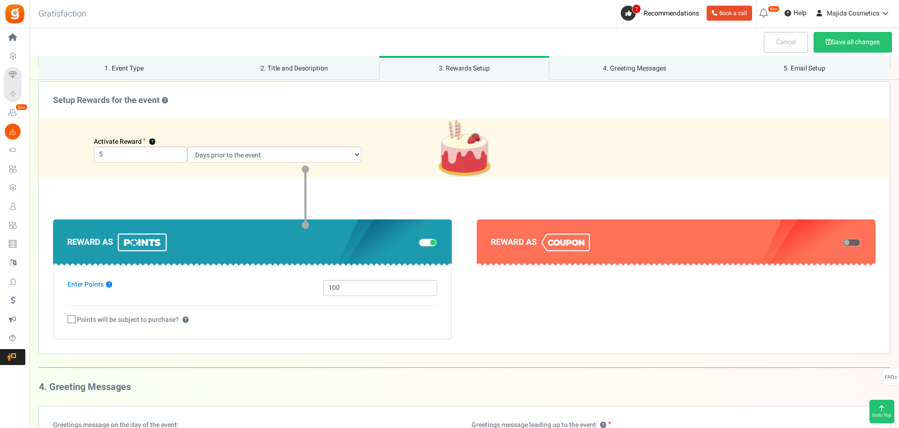
scroll to position [623, 0]
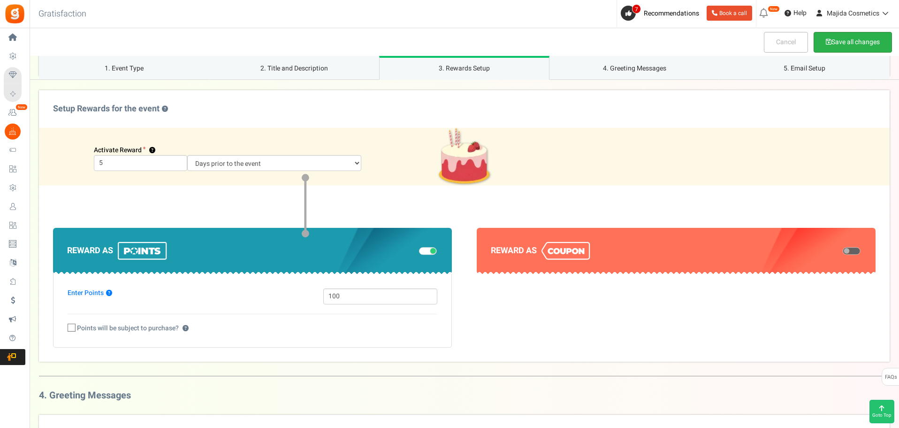
type textarea "Il tuo compleanno si avvicina! ✨ Noi di Majida Cosmetics vogliamo festeggiare i…"
click at [831, 45] on button "Save all changes" at bounding box center [853, 42] width 78 height 21
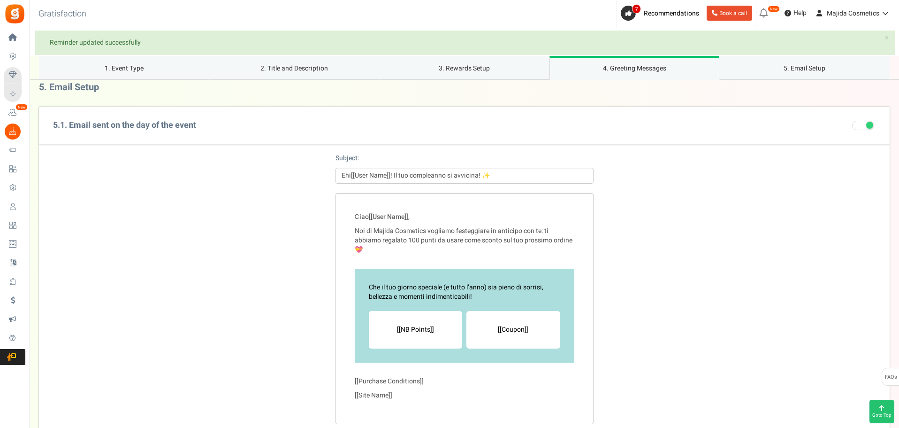
scroll to position [1233, 0]
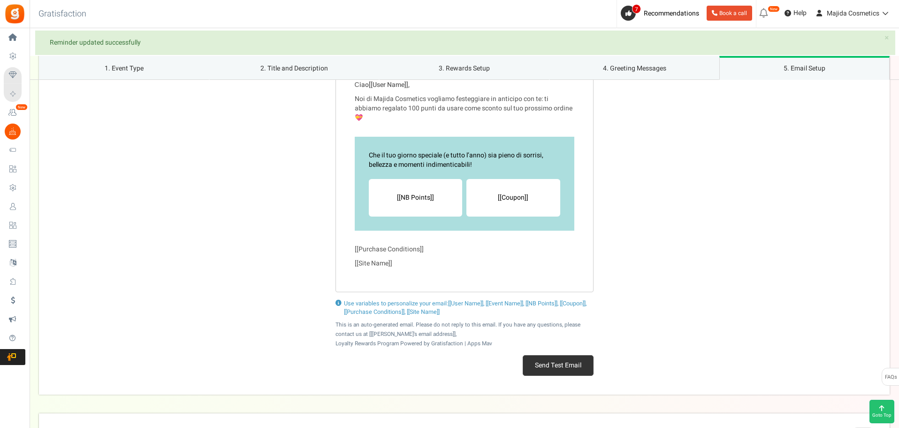
click at [564, 365] on button "Send Test Email" at bounding box center [558, 365] width 71 height 21
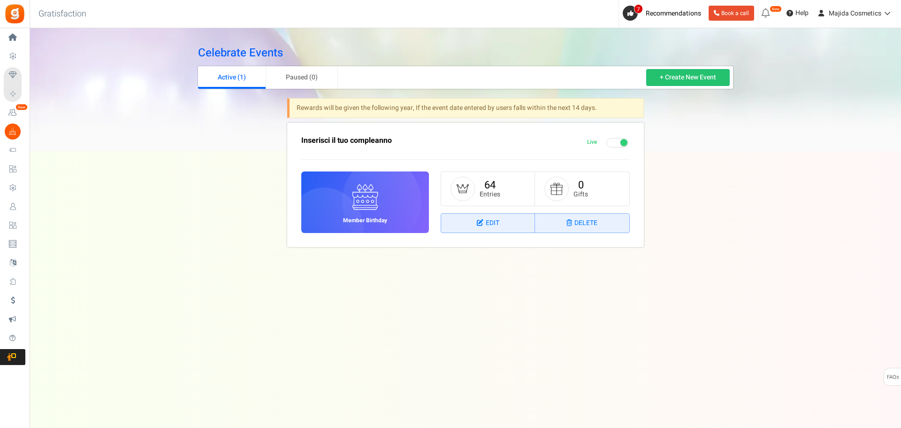
click at [785, 250] on div "Celebrate Events Active (1) Paused (0) + Create New Event Rewards will be given…" at bounding box center [466, 149] width 872 height 242
click at [486, 183] on link "64" at bounding box center [489, 184] width 11 height 15
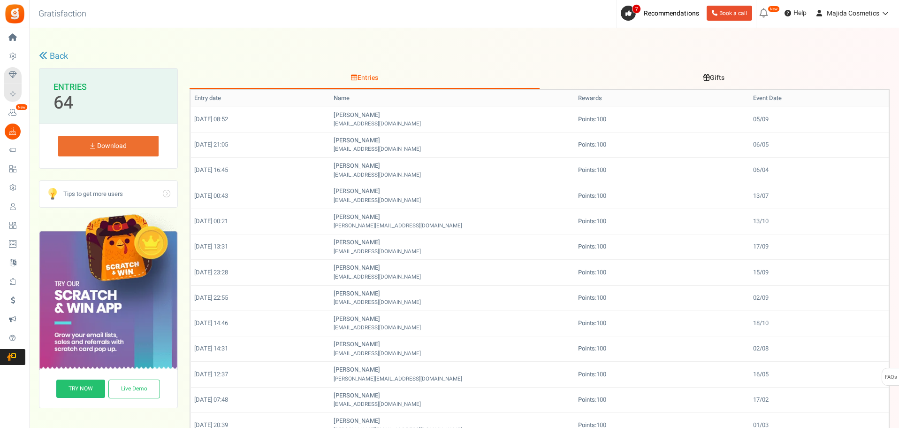
click at [849, 85] on link "Gifts" at bounding box center [714, 78] width 350 height 21
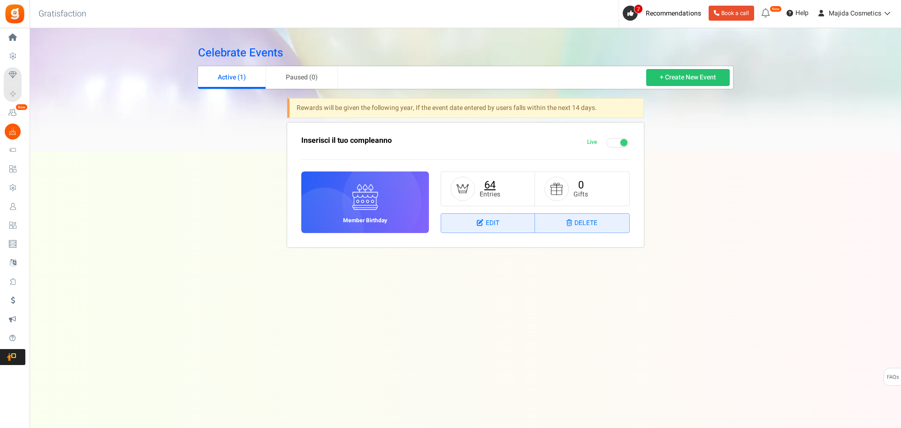
click at [495, 184] on link "64" at bounding box center [489, 184] width 11 height 15
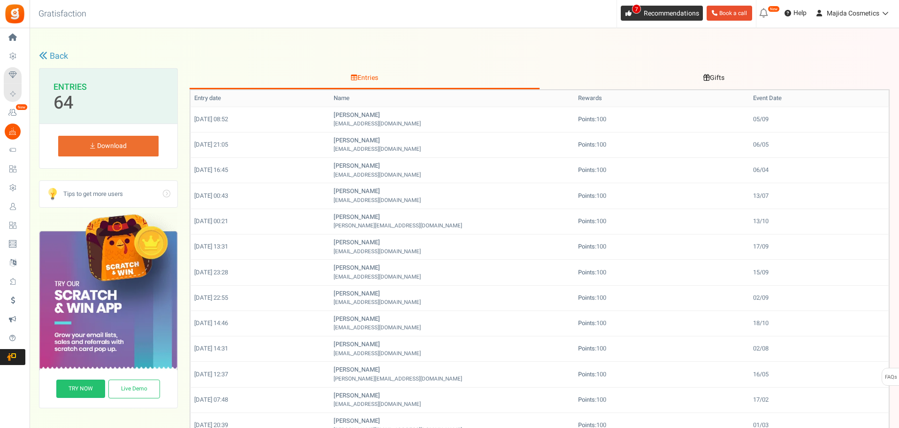
click at [663, 8] on link "7 Recommendations" at bounding box center [662, 13] width 82 height 15
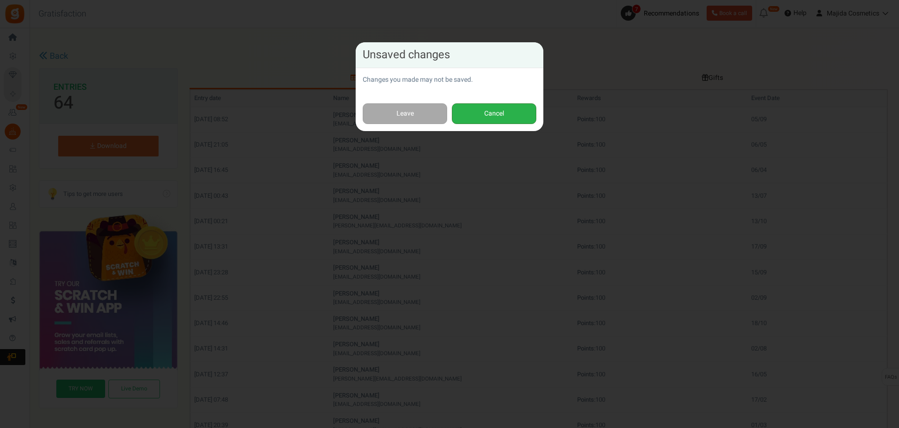
click at [485, 104] on button "Cancel" at bounding box center [494, 113] width 84 height 21
